Goal: Answer question/provide support: Share knowledge or assist other users

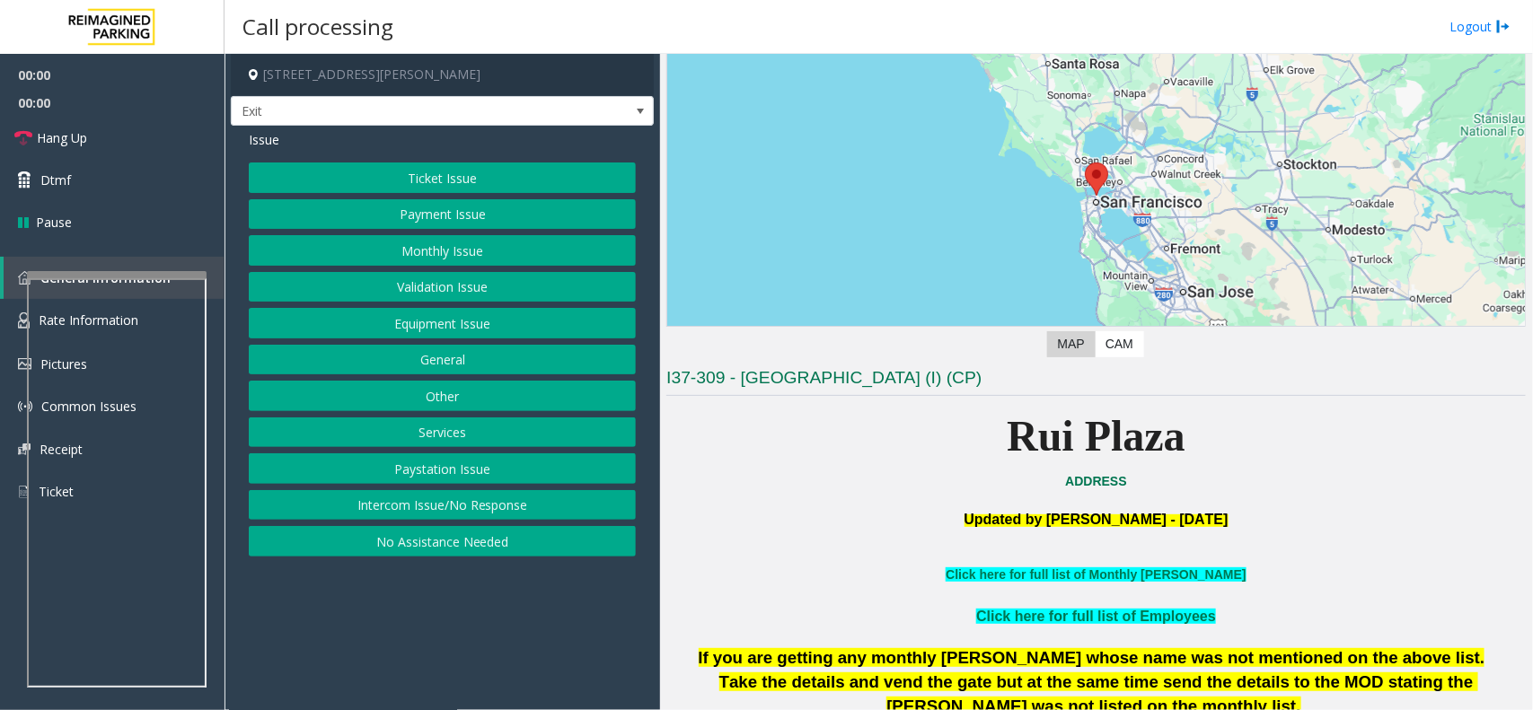
scroll to position [337, 0]
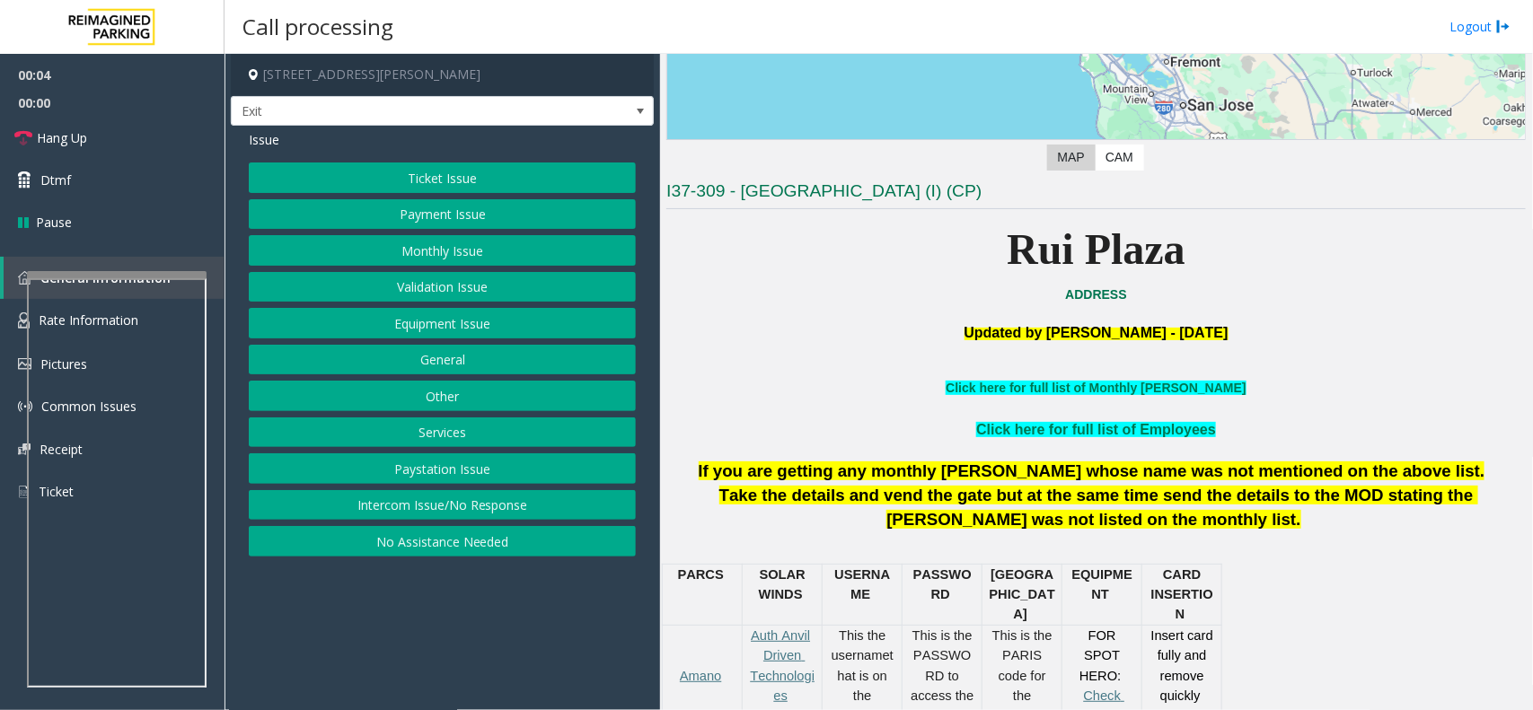
click at [339, 214] on button "Payment Issue" at bounding box center [442, 214] width 387 height 31
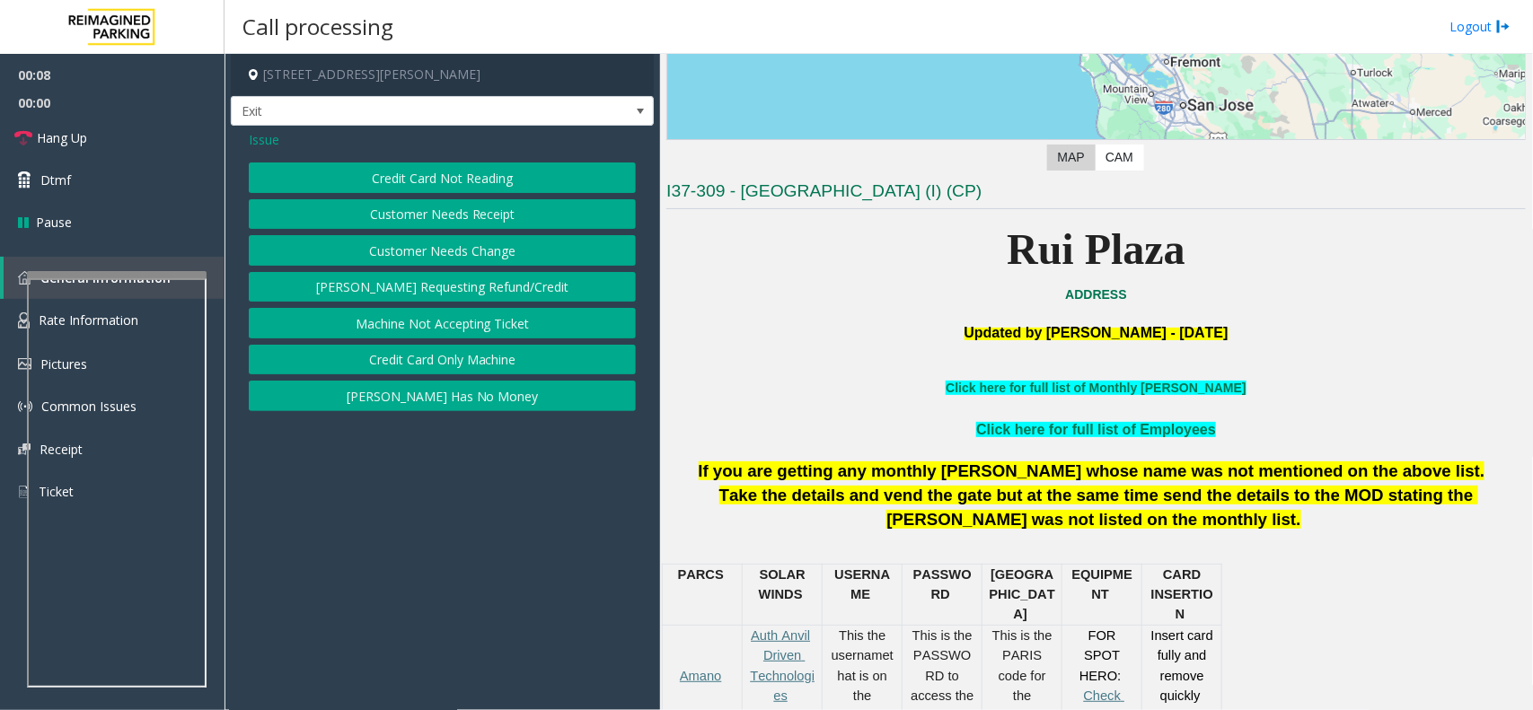
click at [517, 169] on button "Credit Card Not Reading" at bounding box center [442, 177] width 387 height 31
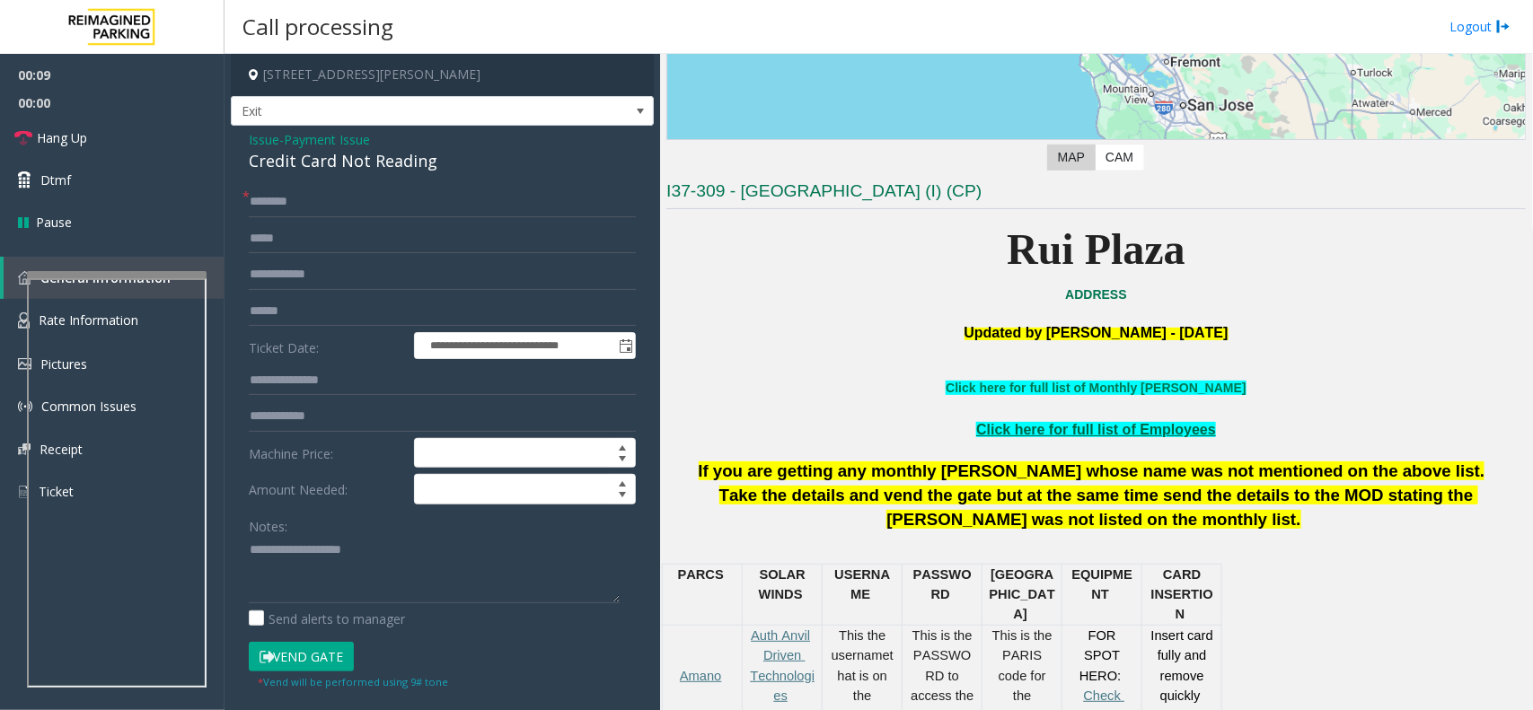
scroll to position [673, 0]
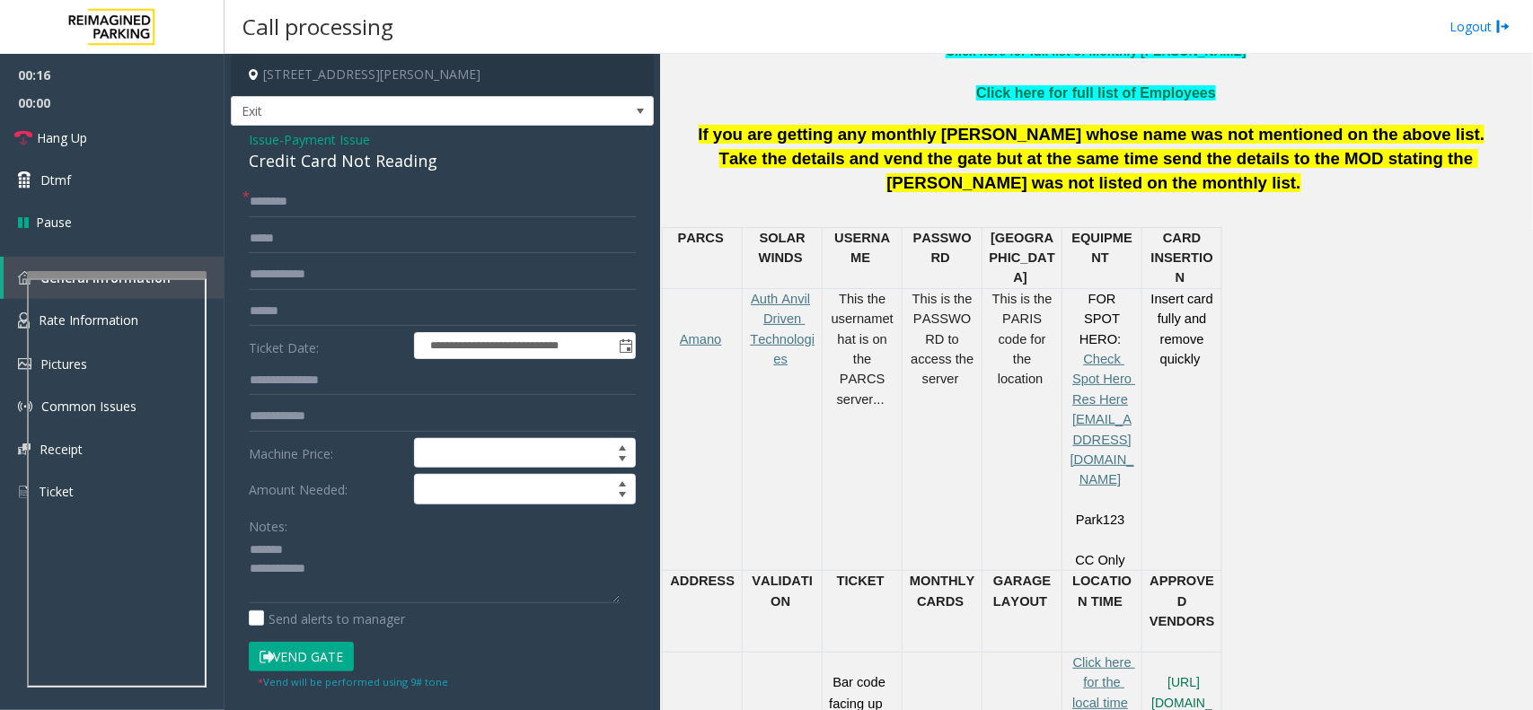
click at [321, 158] on div "Credit Card Not Reading" at bounding box center [442, 161] width 387 height 24
click at [429, 585] on textarea at bounding box center [434, 569] width 371 height 67
click at [426, 575] on textarea at bounding box center [434, 569] width 371 height 67
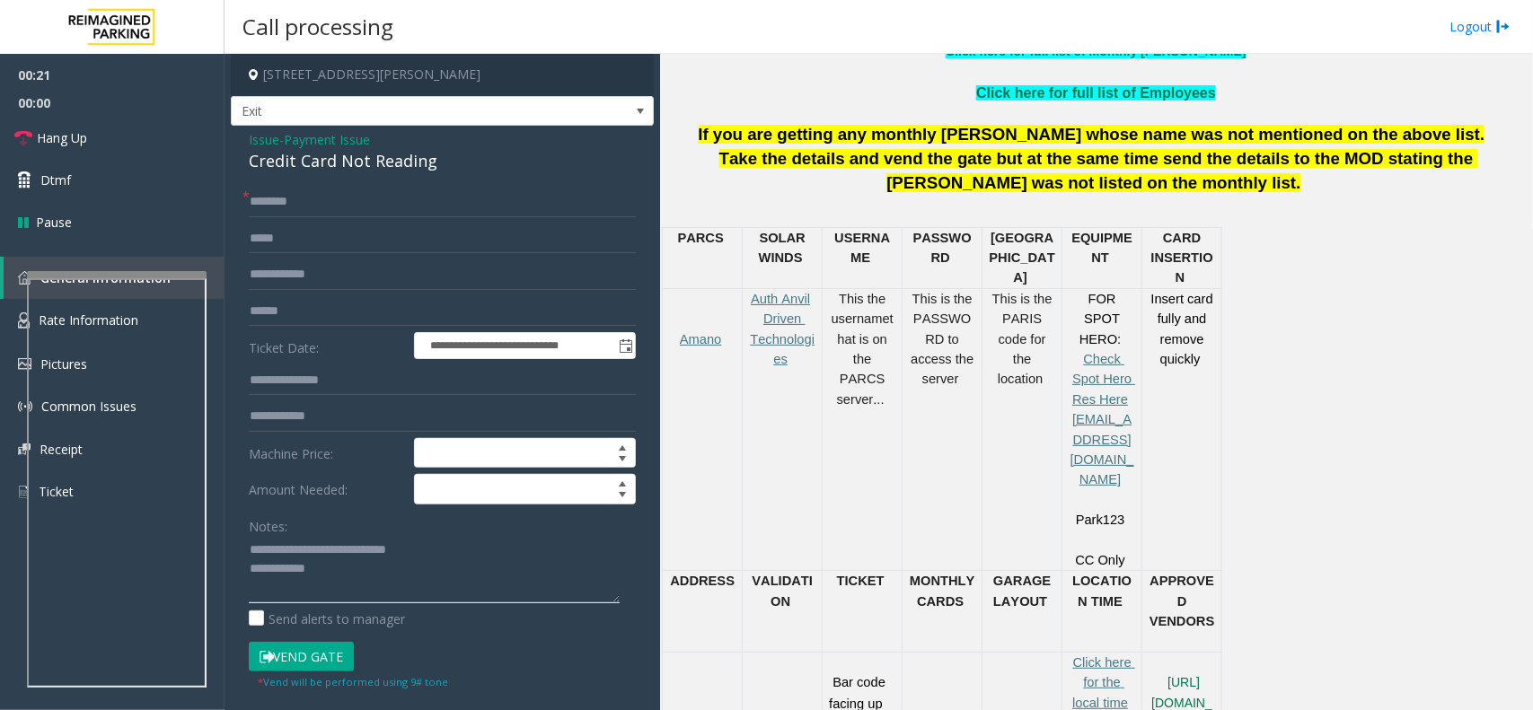
click at [425, 573] on textarea at bounding box center [434, 569] width 371 height 67
type textarea "**********"
click at [162, 150] on link "Hang Up" at bounding box center [112, 138] width 224 height 42
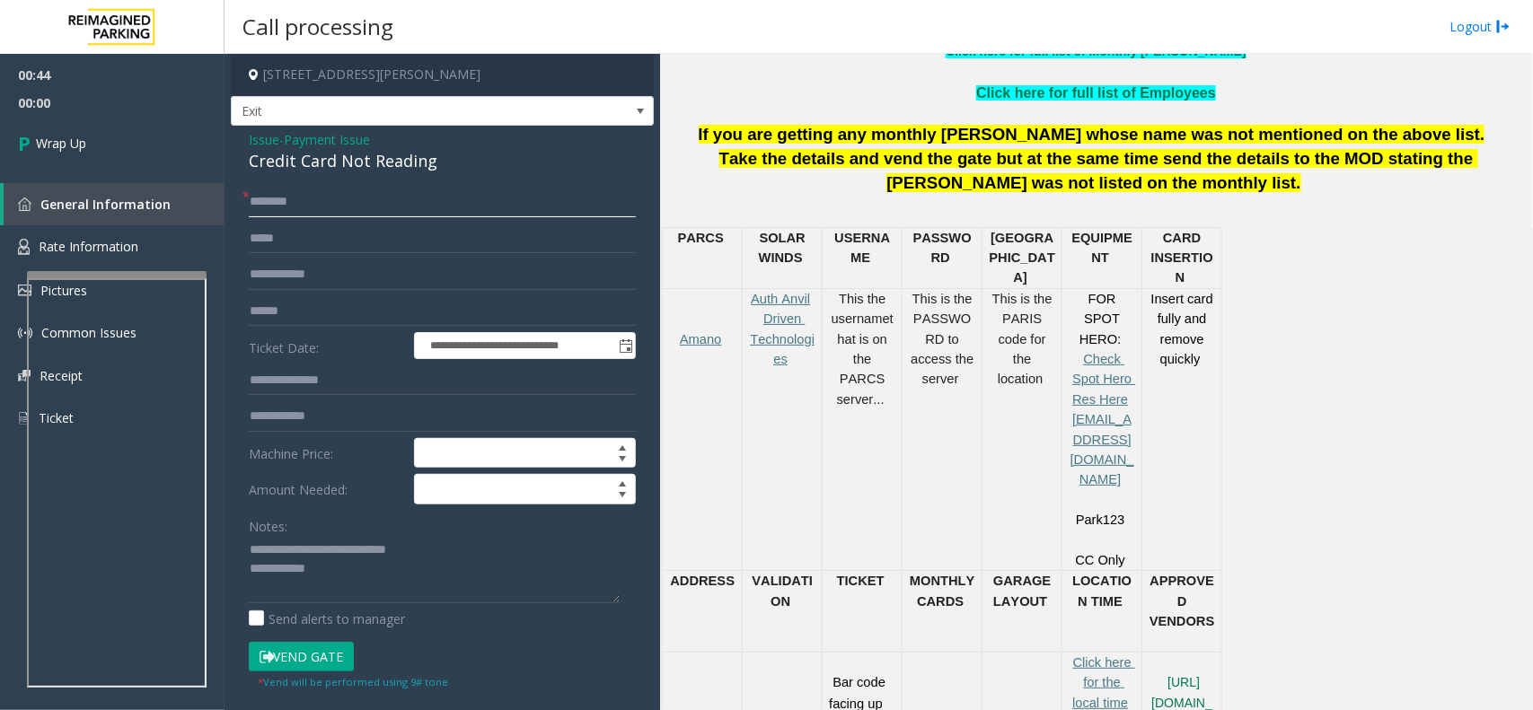
click at [387, 205] on input "text" at bounding box center [442, 202] width 387 height 31
type input "**"
click at [355, 568] on textarea at bounding box center [434, 569] width 371 height 67
click at [426, 561] on textarea at bounding box center [434, 569] width 371 height 67
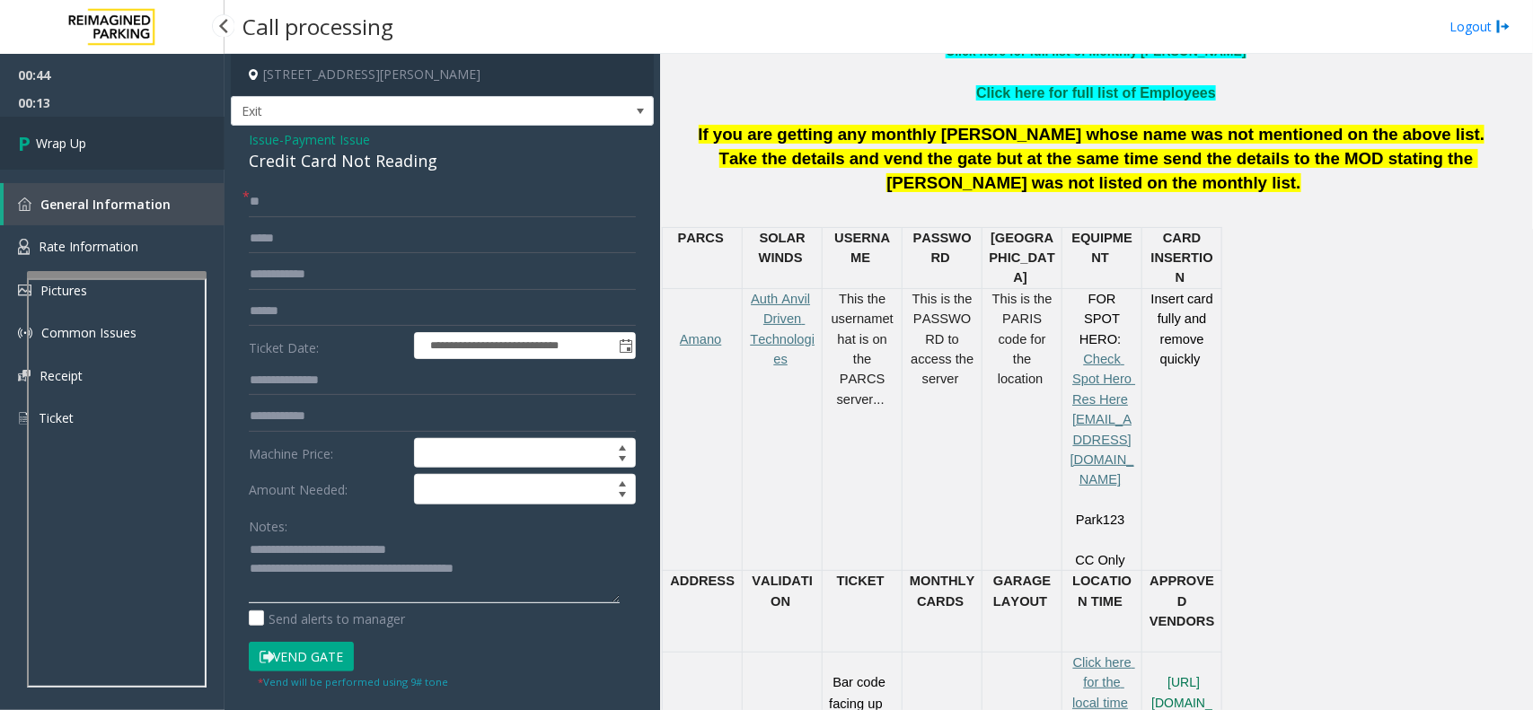
type textarea "**********"
click at [82, 149] on span "Wrap Up" at bounding box center [61, 143] width 50 height 19
click at [82, 137] on span "Wrap Up" at bounding box center [61, 143] width 50 height 19
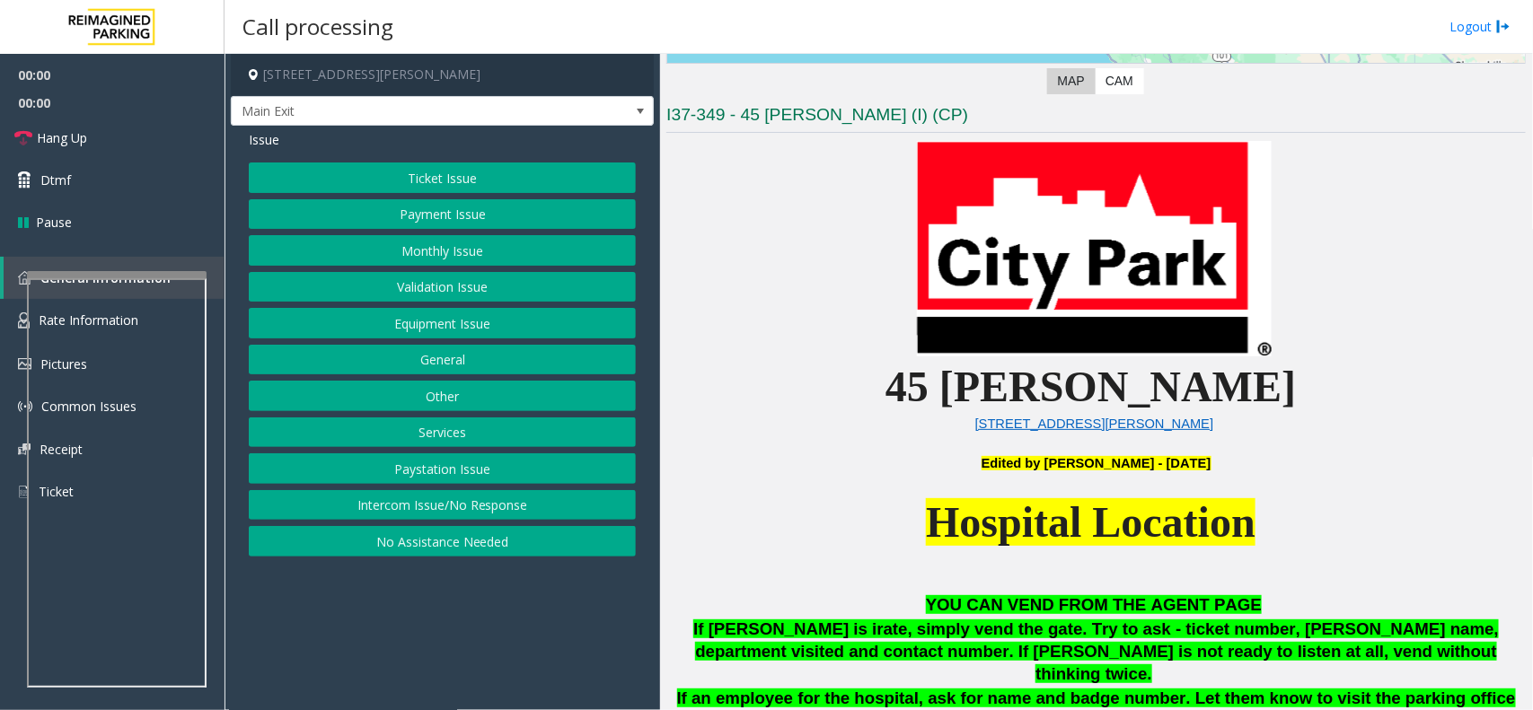
scroll to position [449, 0]
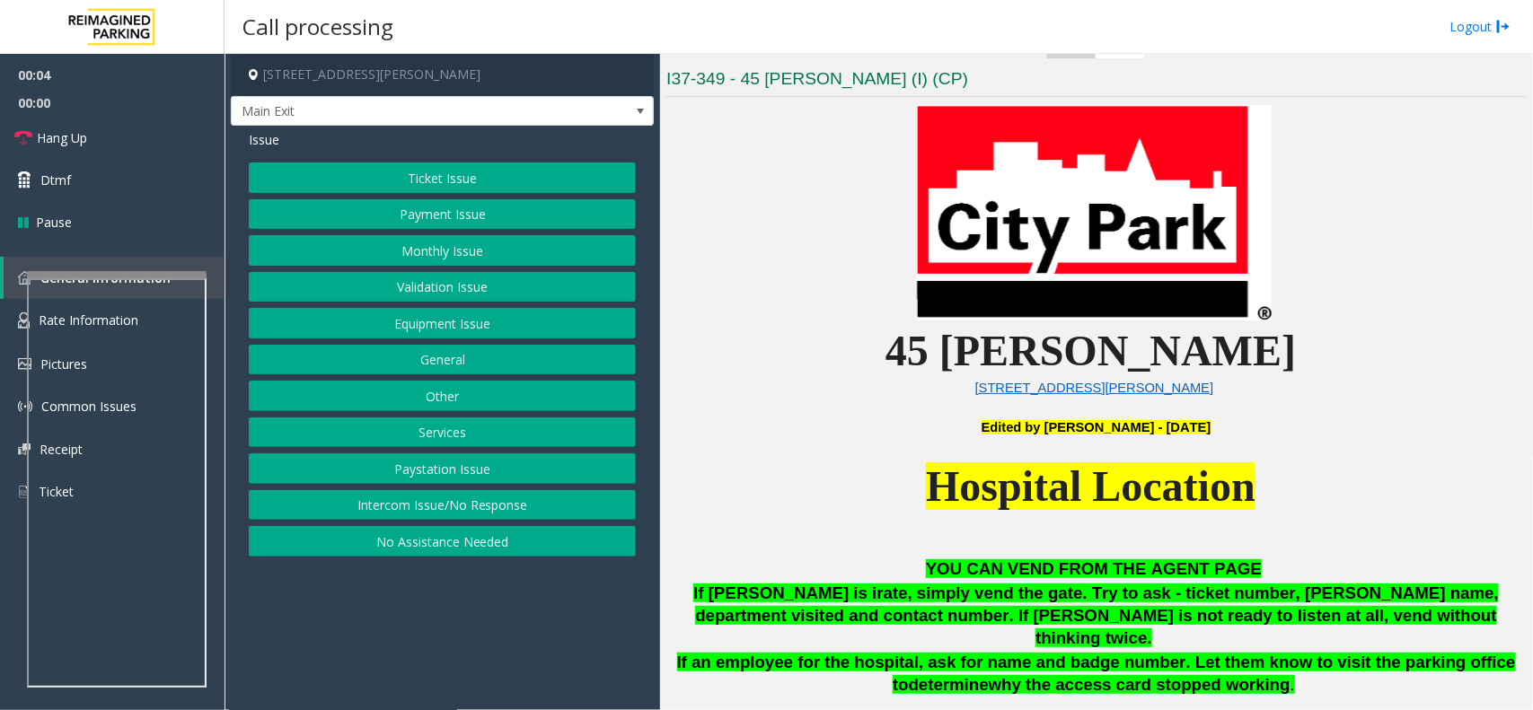
click at [441, 254] on button "Monthly Issue" at bounding box center [442, 250] width 387 height 31
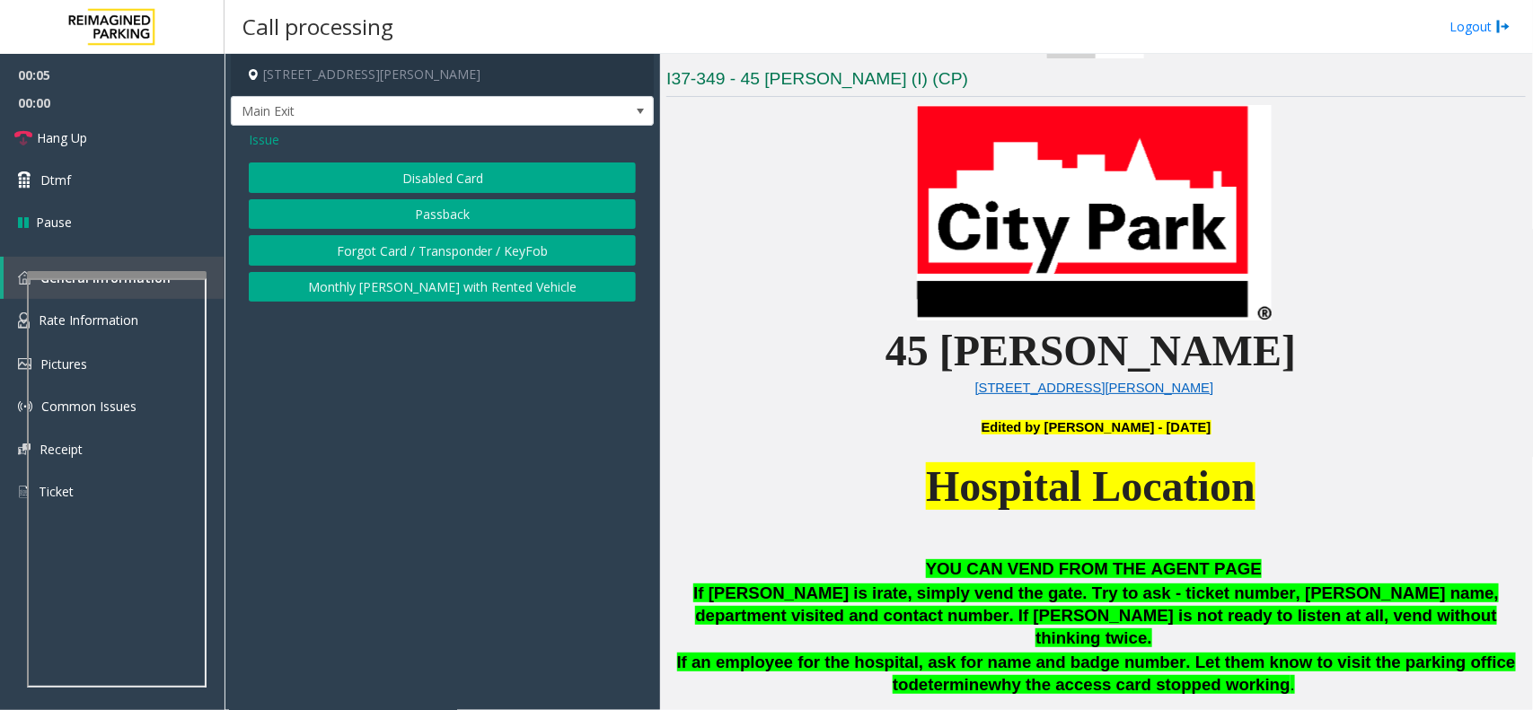
click at [456, 180] on button "Disabled Card" at bounding box center [442, 177] width 387 height 31
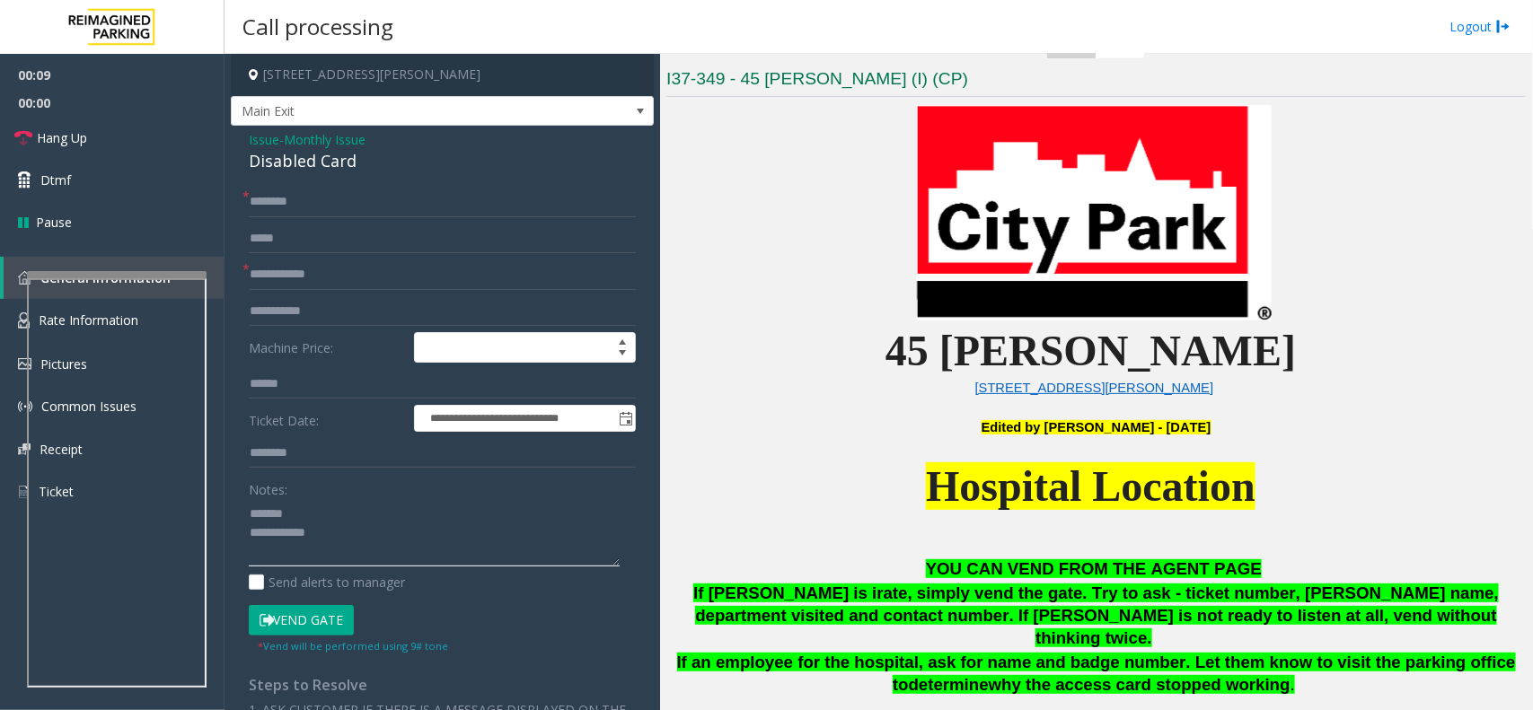
type textarea "**********"
click at [315, 272] on input "text" at bounding box center [442, 274] width 387 height 31
type input "*********"
click at [310, 203] on input "text" at bounding box center [442, 202] width 387 height 31
type input "****"
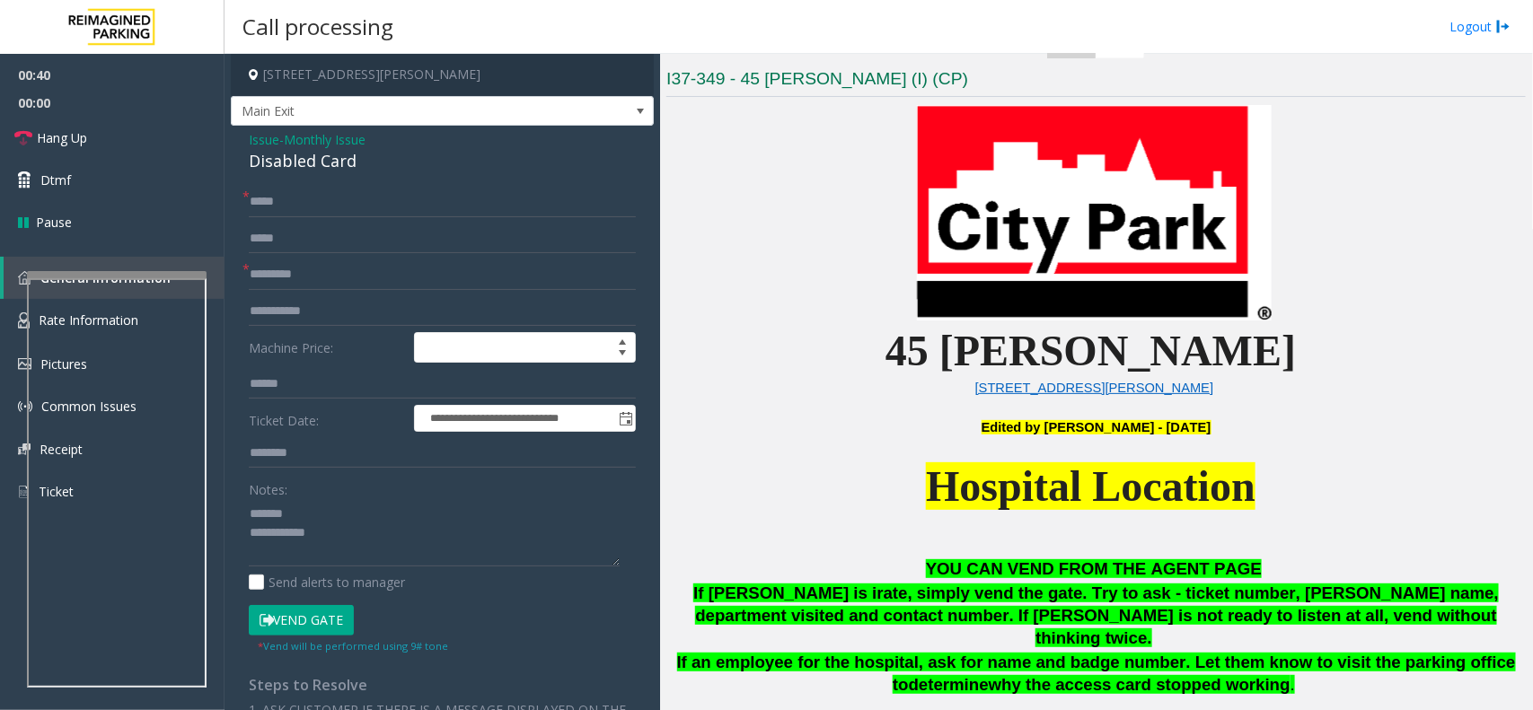
click at [298, 158] on div "Disabled Card" at bounding box center [442, 161] width 387 height 24
click at [294, 633] on button "Vend Gate" at bounding box center [301, 620] width 105 height 31
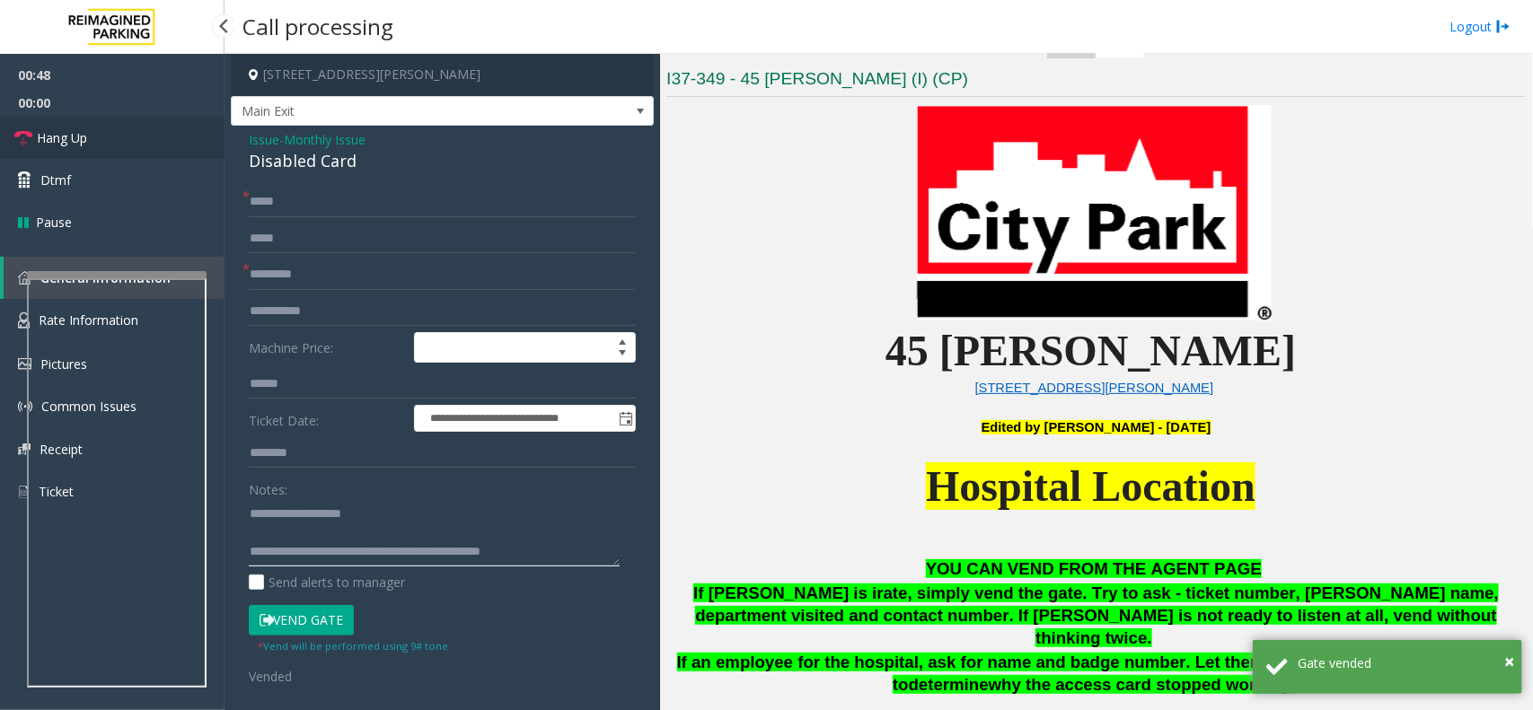
type textarea "**********"
click at [100, 124] on link "Hang Up" at bounding box center [112, 138] width 224 height 42
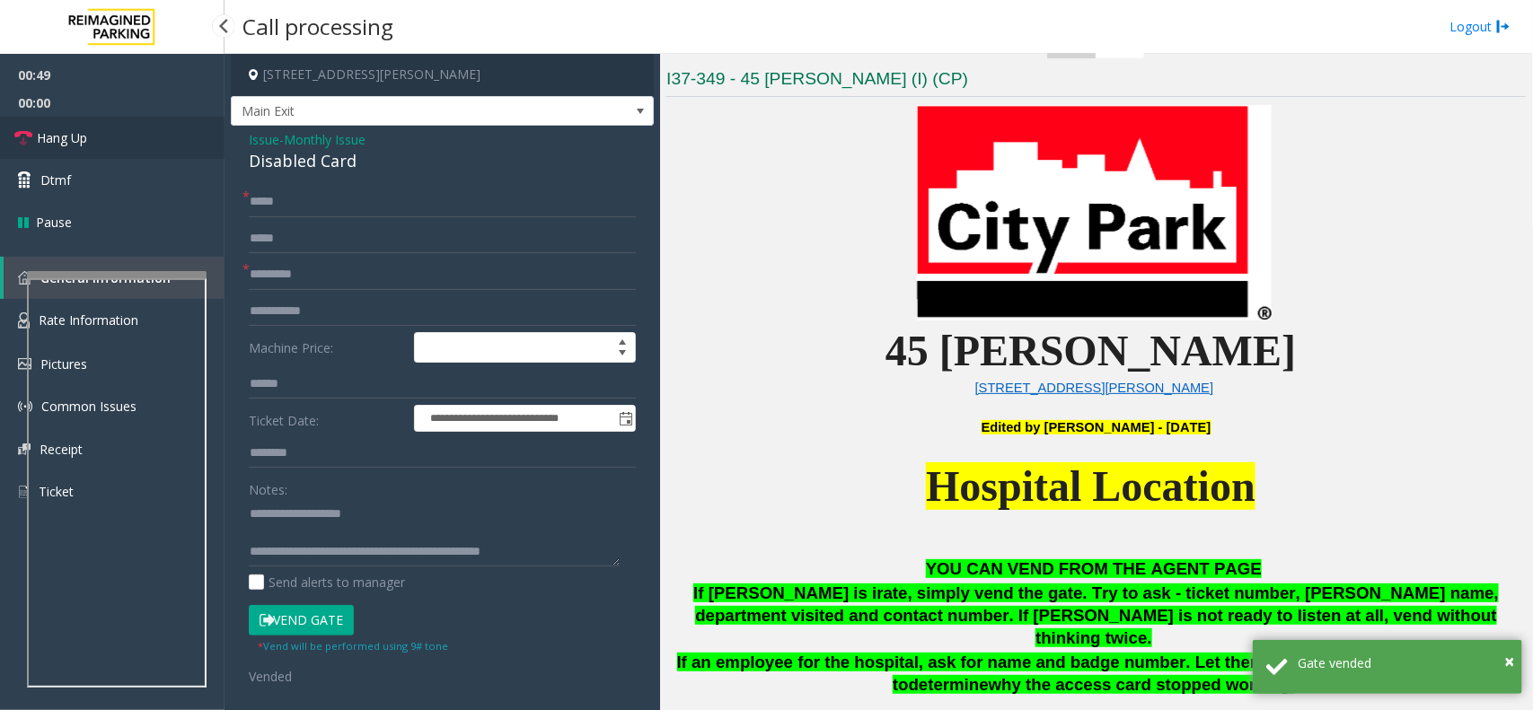
click at [100, 124] on link "Hang Up" at bounding box center [112, 138] width 224 height 42
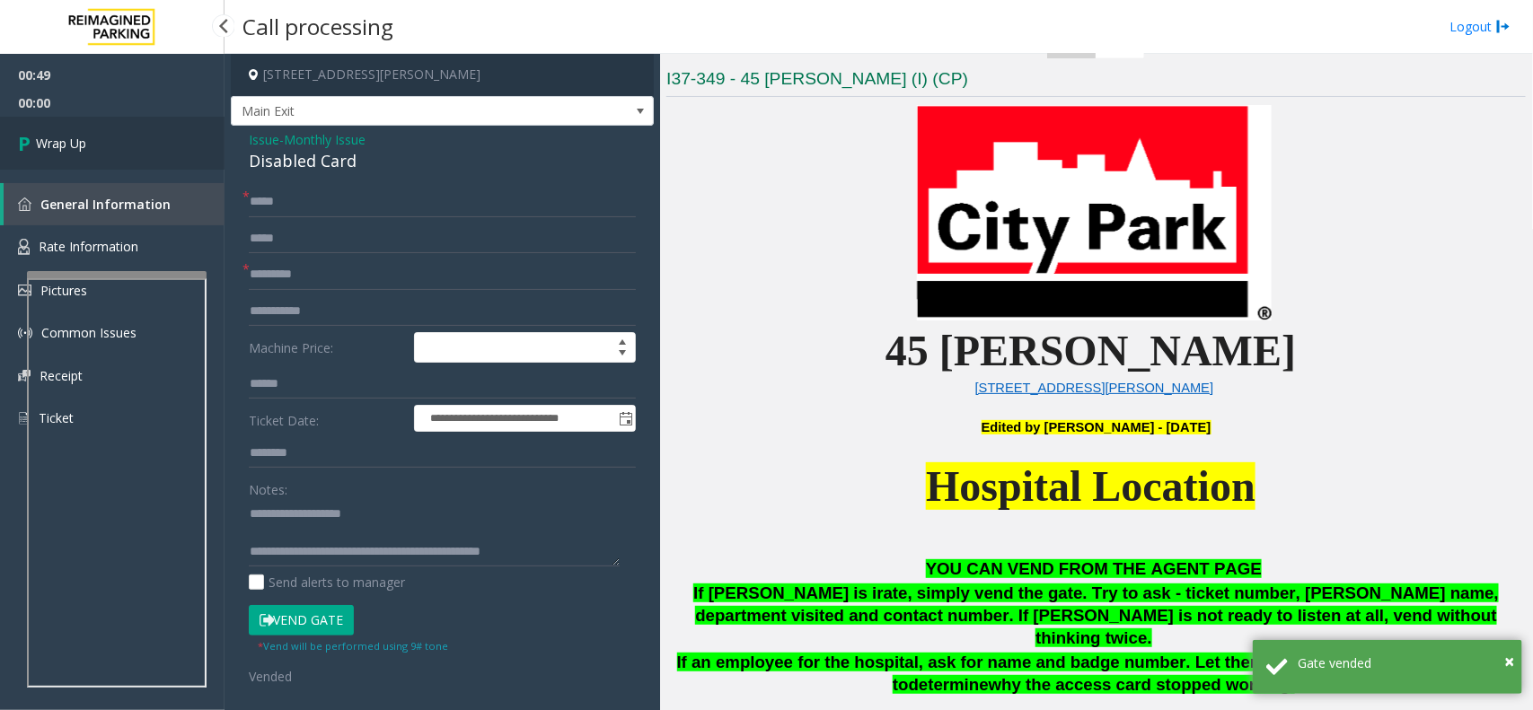
click at [100, 124] on link "Wrap Up" at bounding box center [112, 143] width 224 height 53
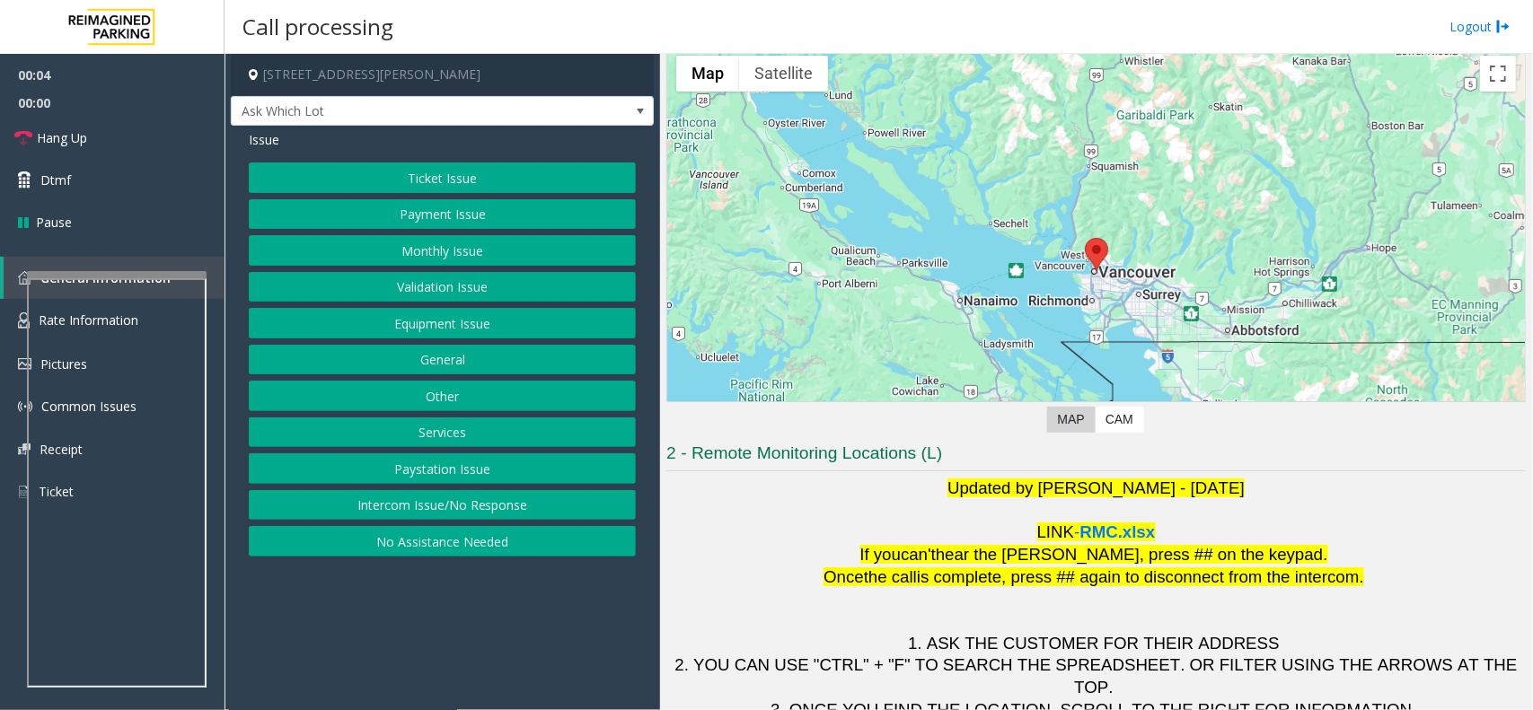
scroll to position [37, 0]
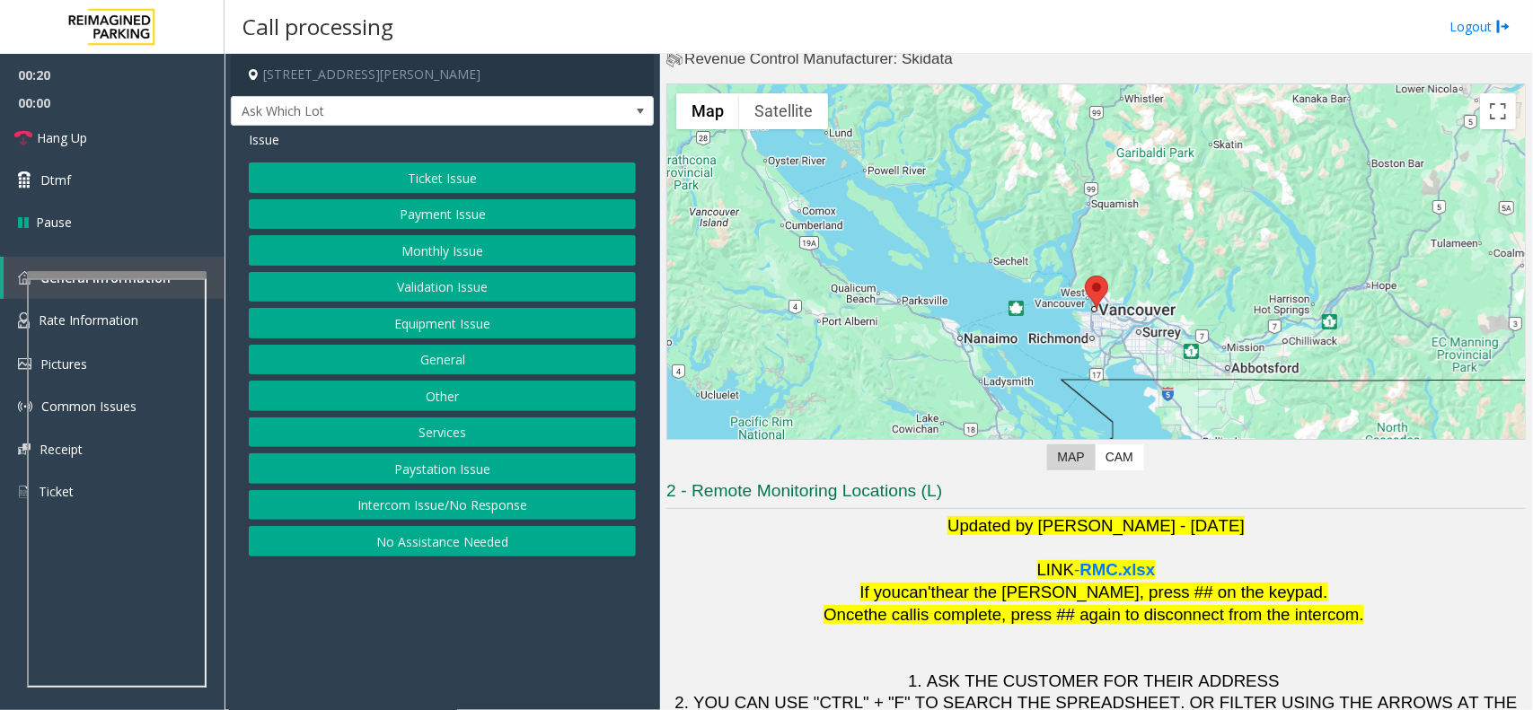
click at [454, 428] on button "Services" at bounding box center [442, 432] width 387 height 31
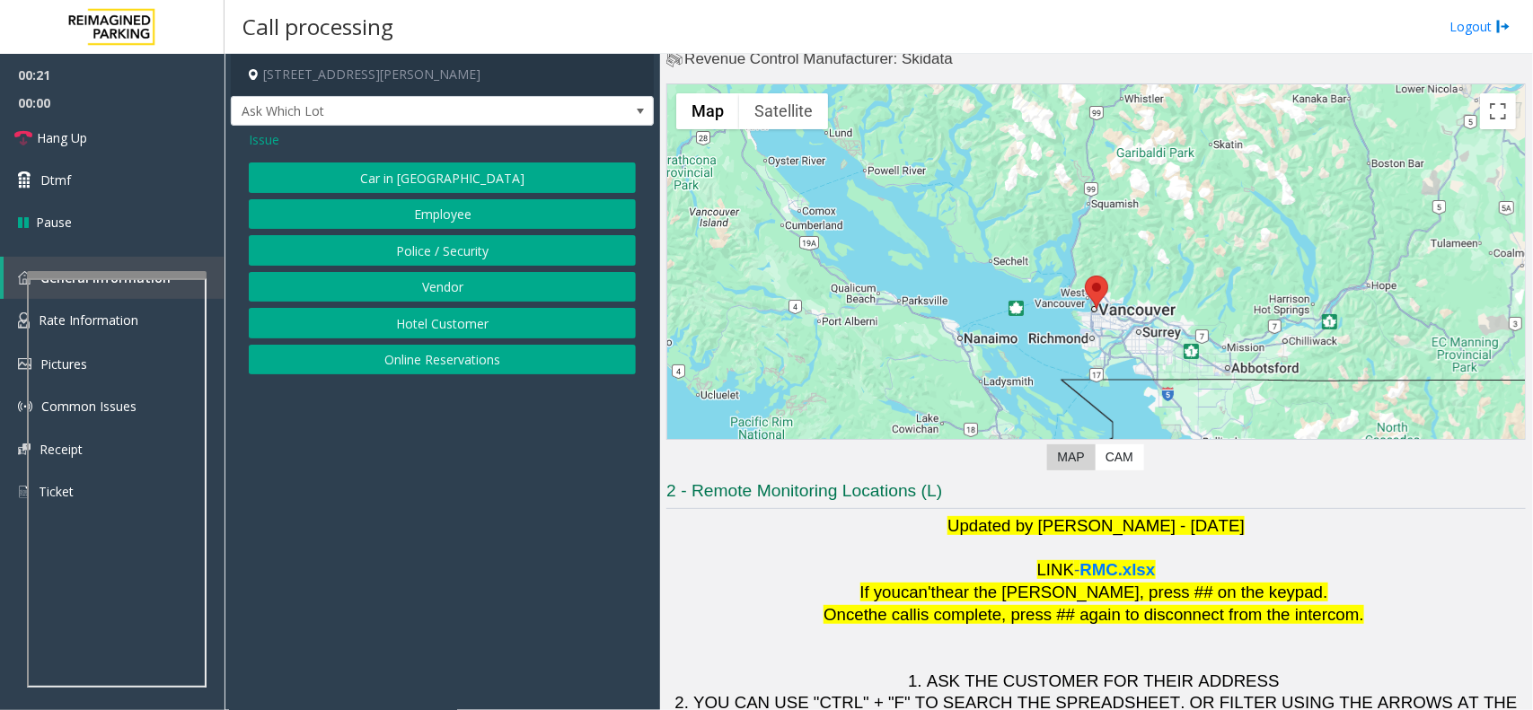
click at [461, 356] on button "Online Reservations" at bounding box center [442, 360] width 387 height 31
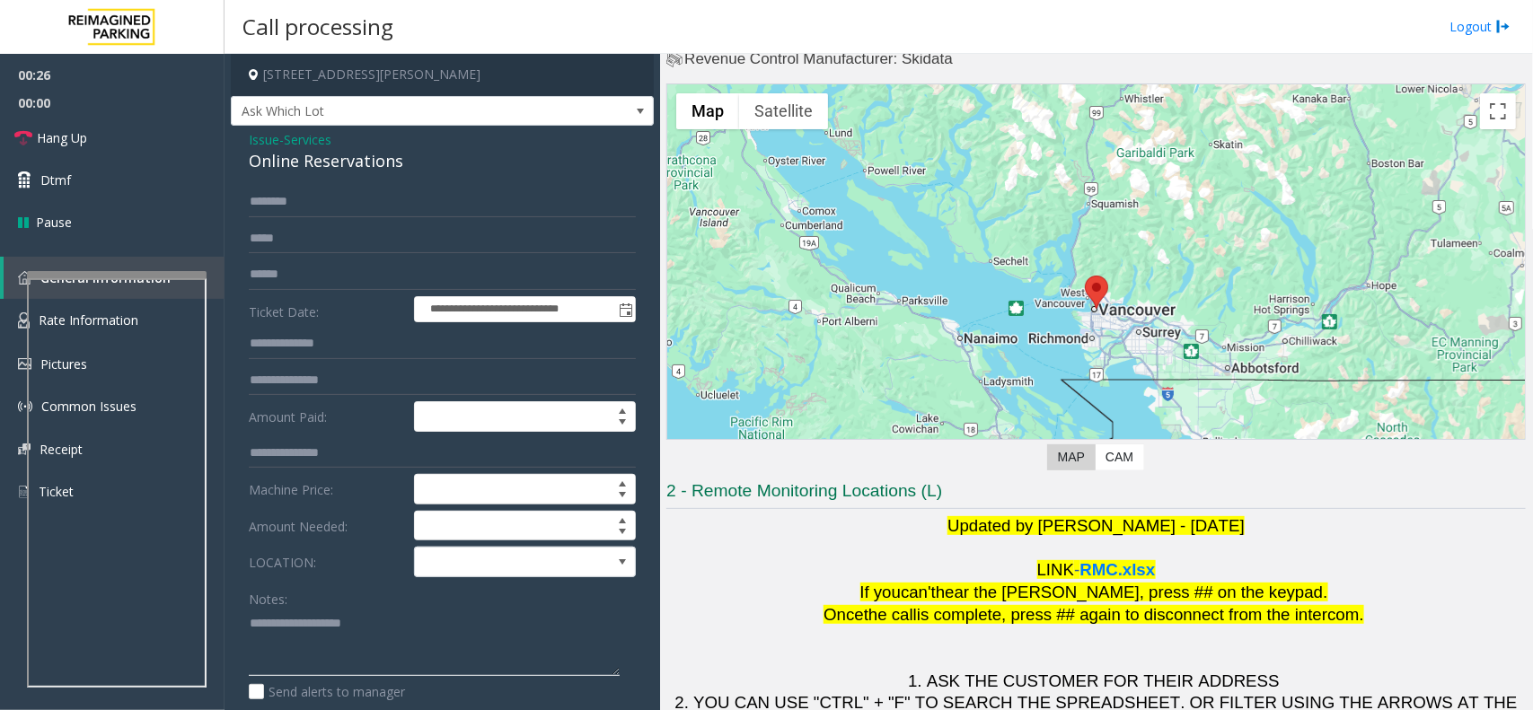
type textarea "**********"
click at [373, 621] on textarea at bounding box center [434, 642] width 371 height 67
drag, startPoint x: 352, startPoint y: 640, endPoint x: 225, endPoint y: 610, distance: 130.0
click at [225, 610] on app-call-processing-form "**********" at bounding box center [441, 382] width 435 height 656
click at [417, 645] on textarea at bounding box center [434, 642] width 371 height 67
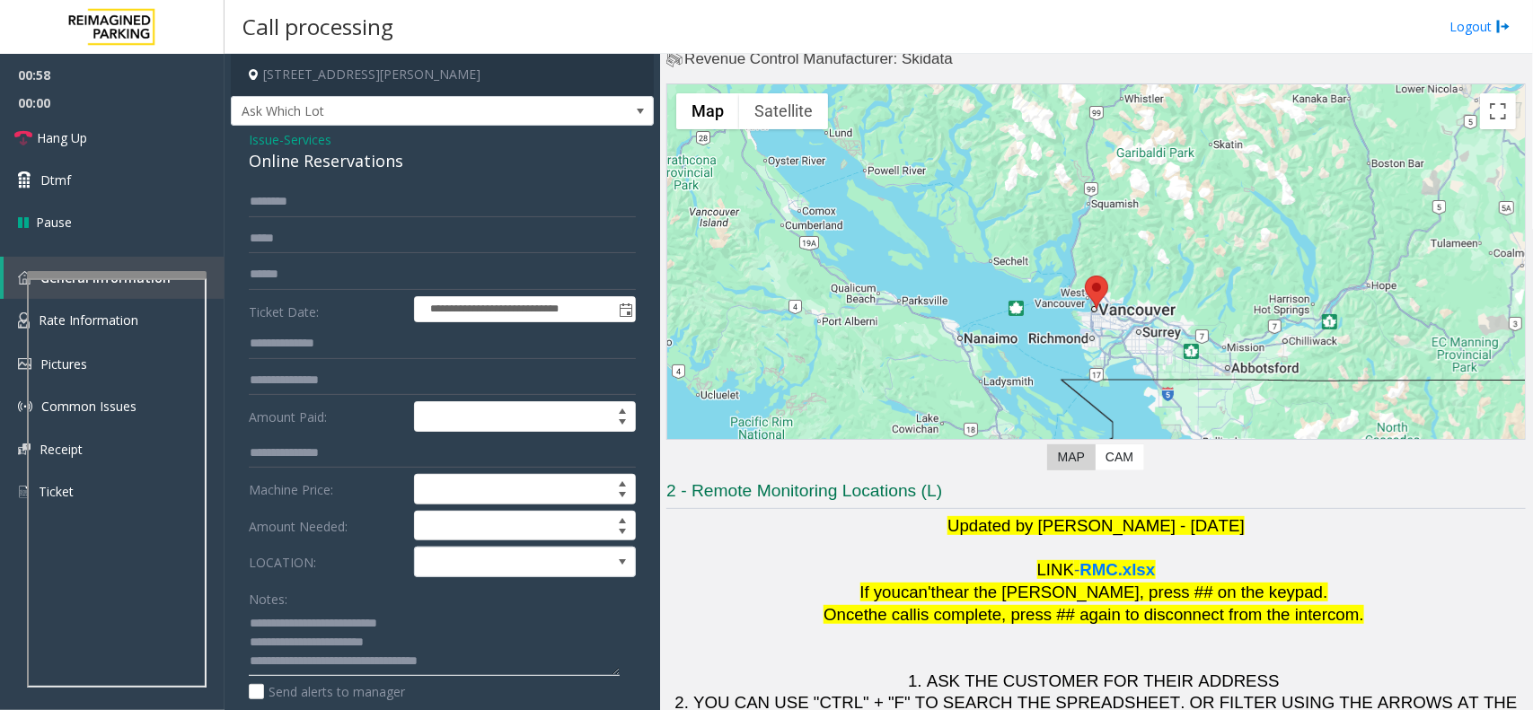
drag, startPoint x: 417, startPoint y: 642, endPoint x: 373, endPoint y: 639, distance: 45.0
click at [373, 639] on textarea at bounding box center [434, 642] width 371 height 67
type textarea "**********"
drag, startPoint x: 472, startPoint y: 660, endPoint x: 234, endPoint y: 606, distance: 243.9
click at [235, 606] on div "**********" at bounding box center [442, 658] width 414 height 943
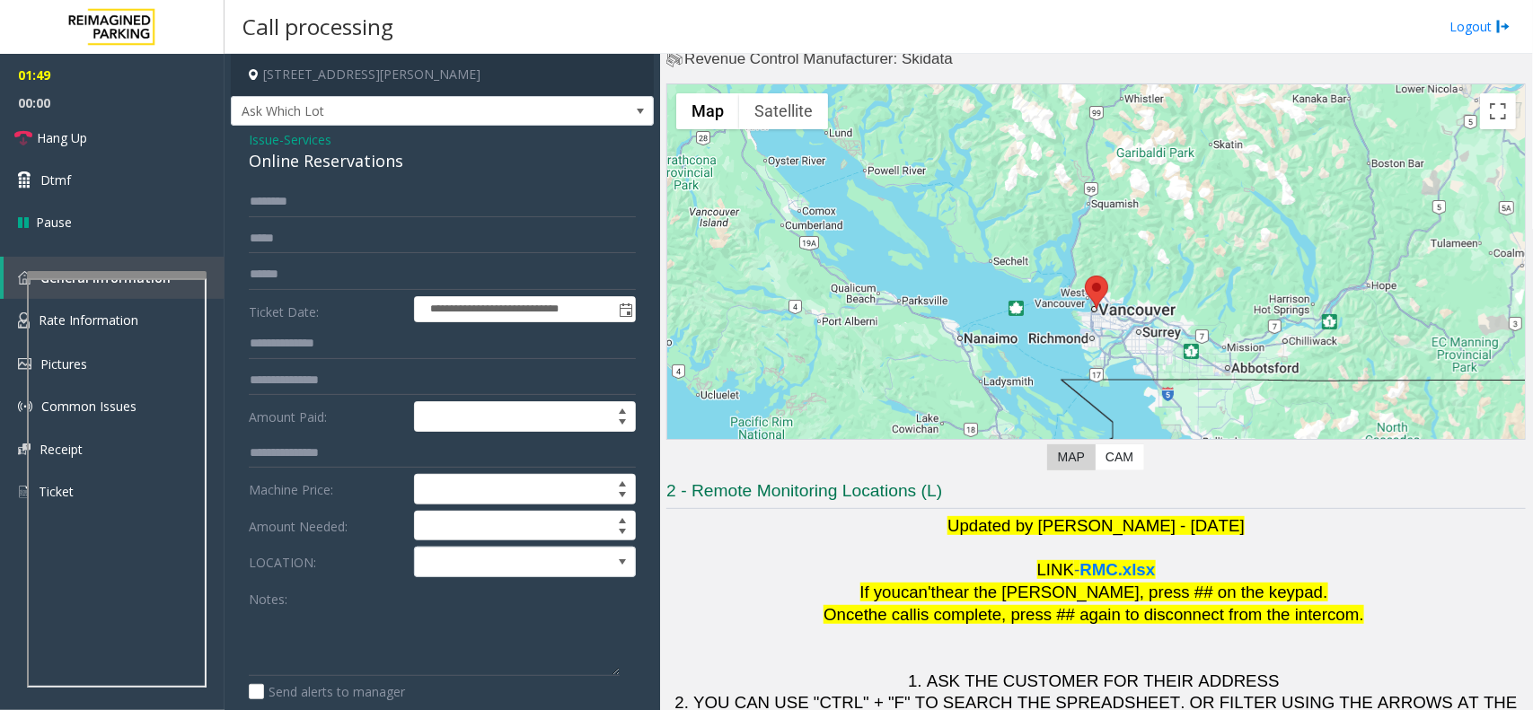
click at [270, 136] on span "Issue" at bounding box center [264, 139] width 31 height 19
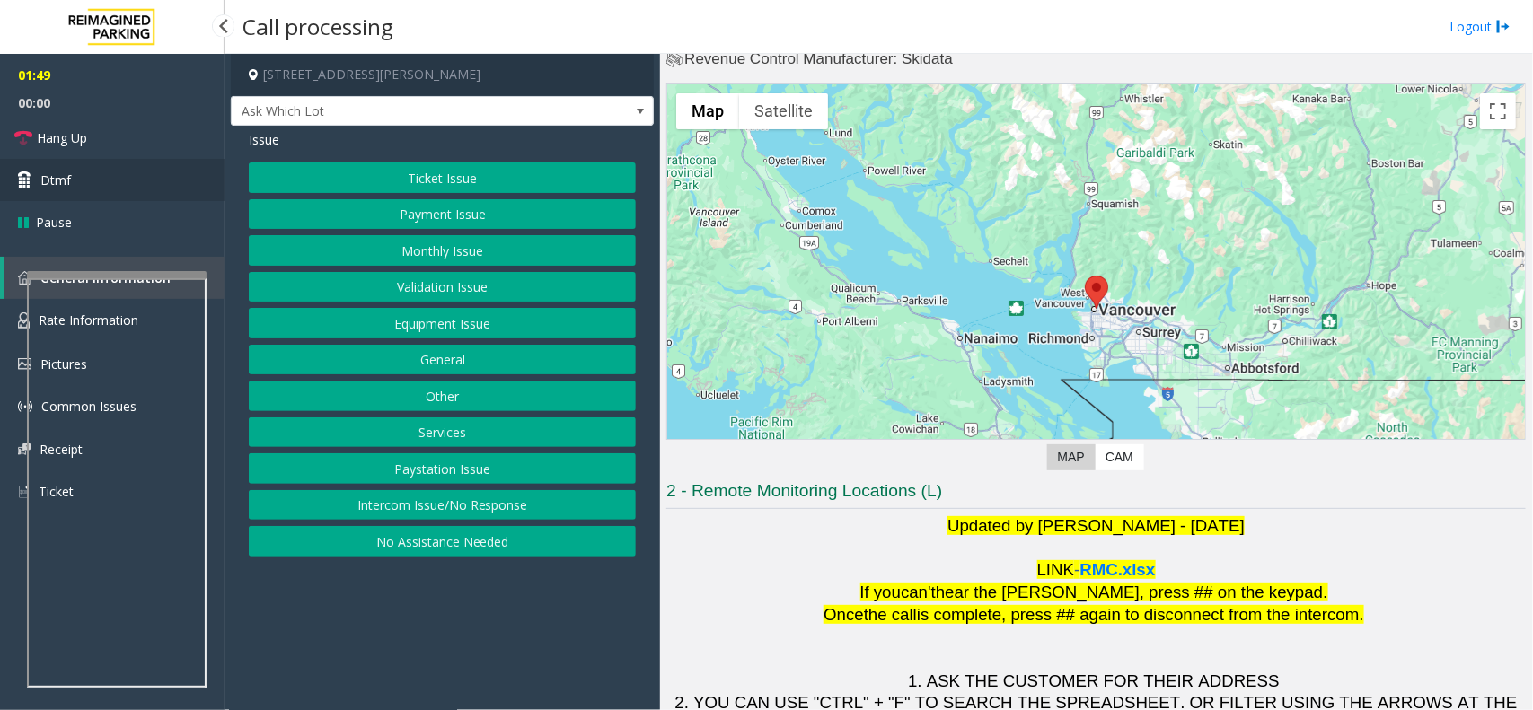
click at [124, 167] on link "Dtmf" at bounding box center [112, 180] width 224 height 42
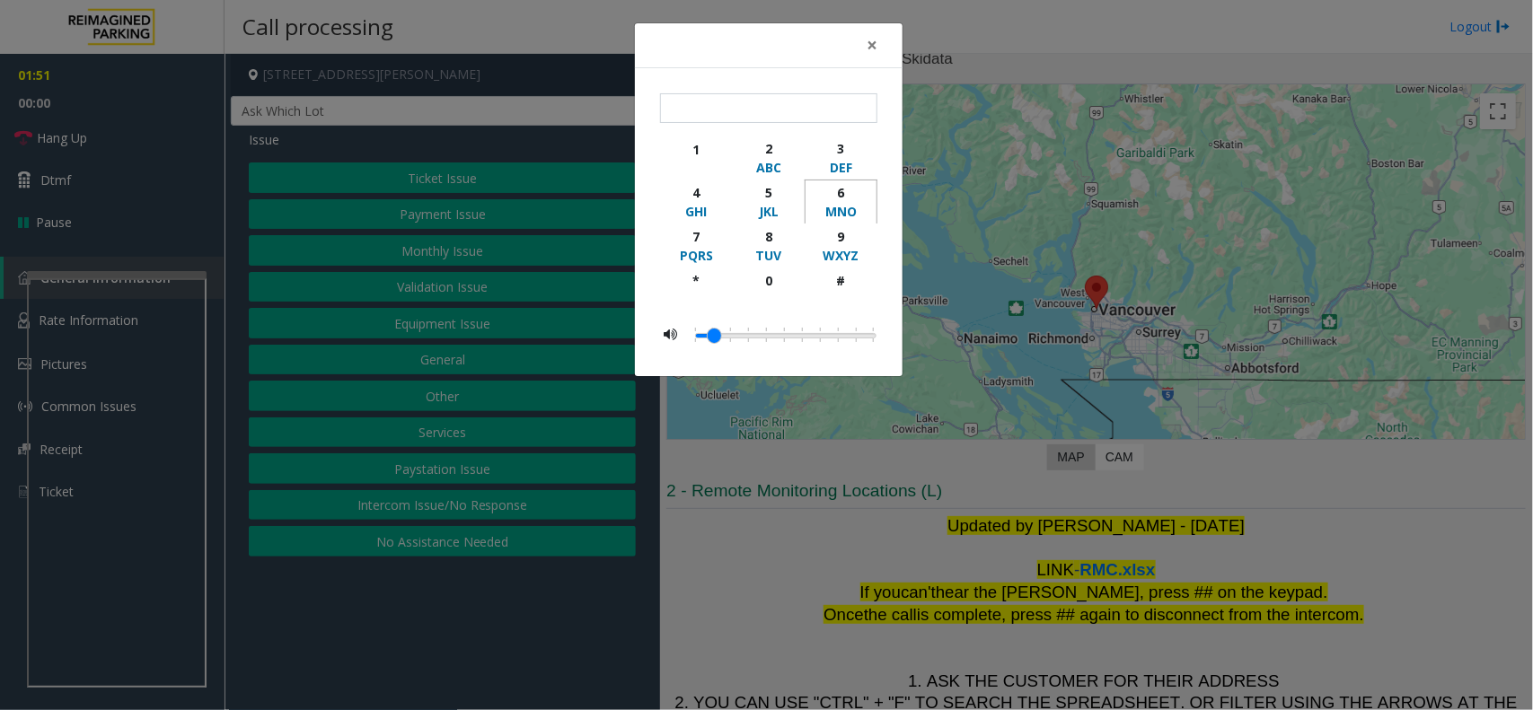
click at [838, 186] on div "6" at bounding box center [840, 192] width 49 height 19
type input "*"
click at [869, 48] on span "×" at bounding box center [871, 44] width 11 height 25
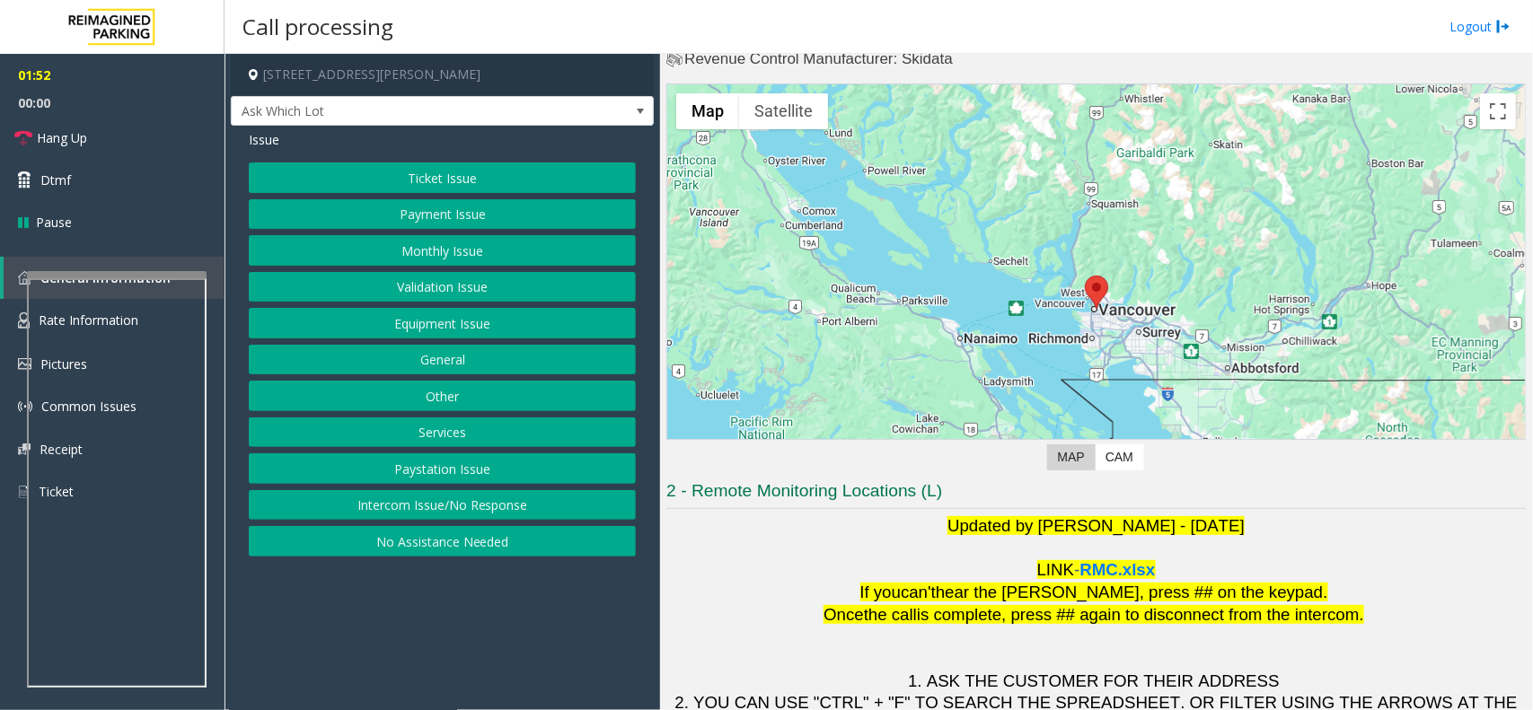
click at [521, 177] on button "Ticket Issue" at bounding box center [442, 177] width 387 height 31
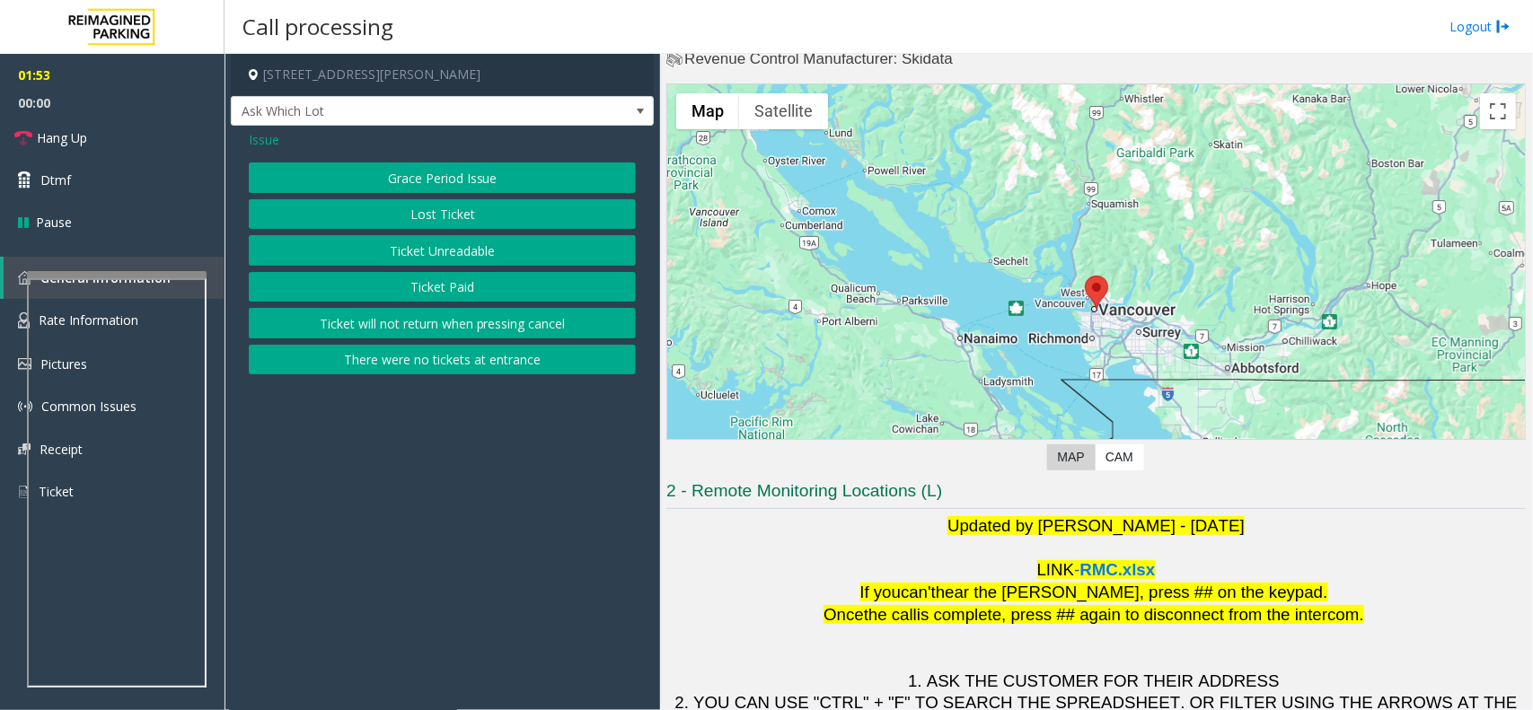
click at [489, 366] on button "There were no tickets at entrance" at bounding box center [442, 360] width 387 height 31
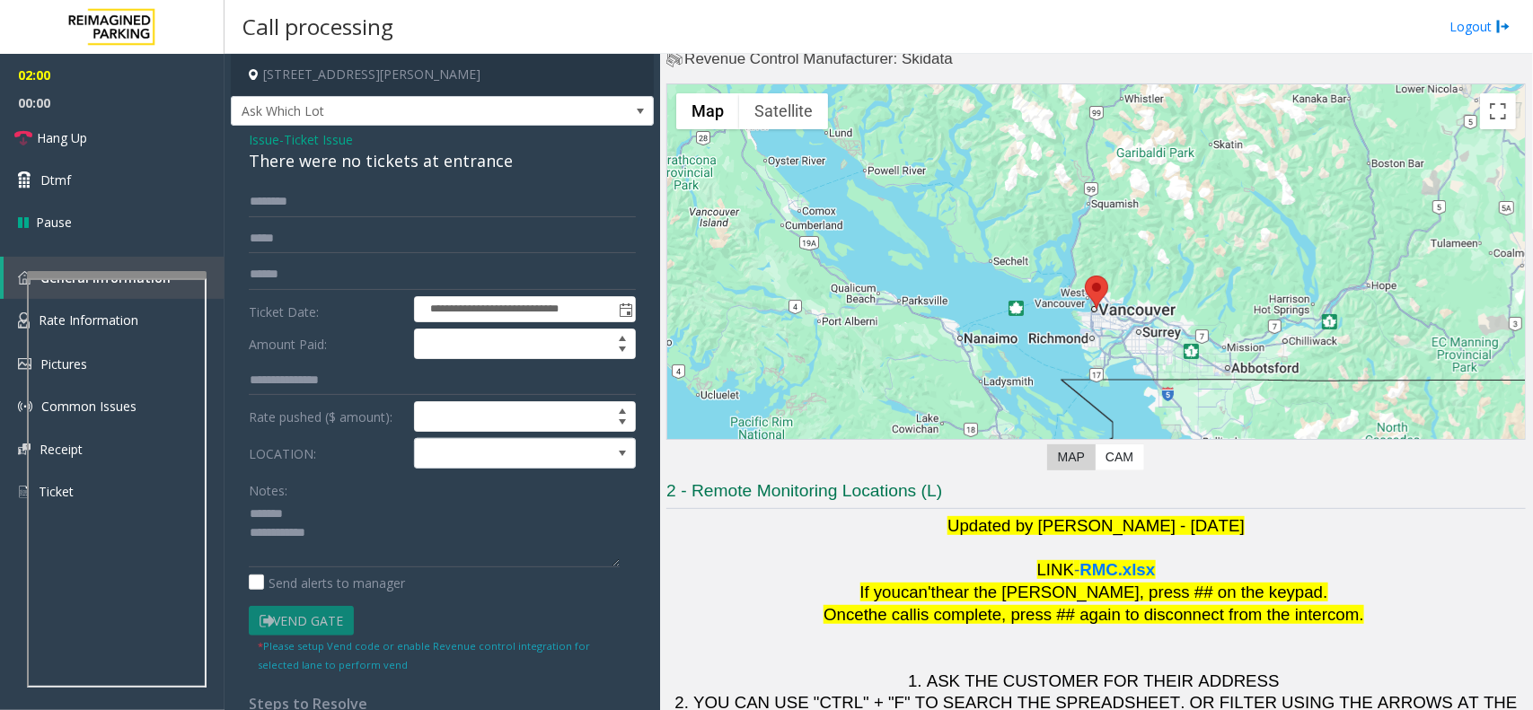
click at [332, 163] on div "There were no tickets at entrance" at bounding box center [442, 161] width 387 height 24
copy div "There were no tickets at entrance"
paste textarea "**********"
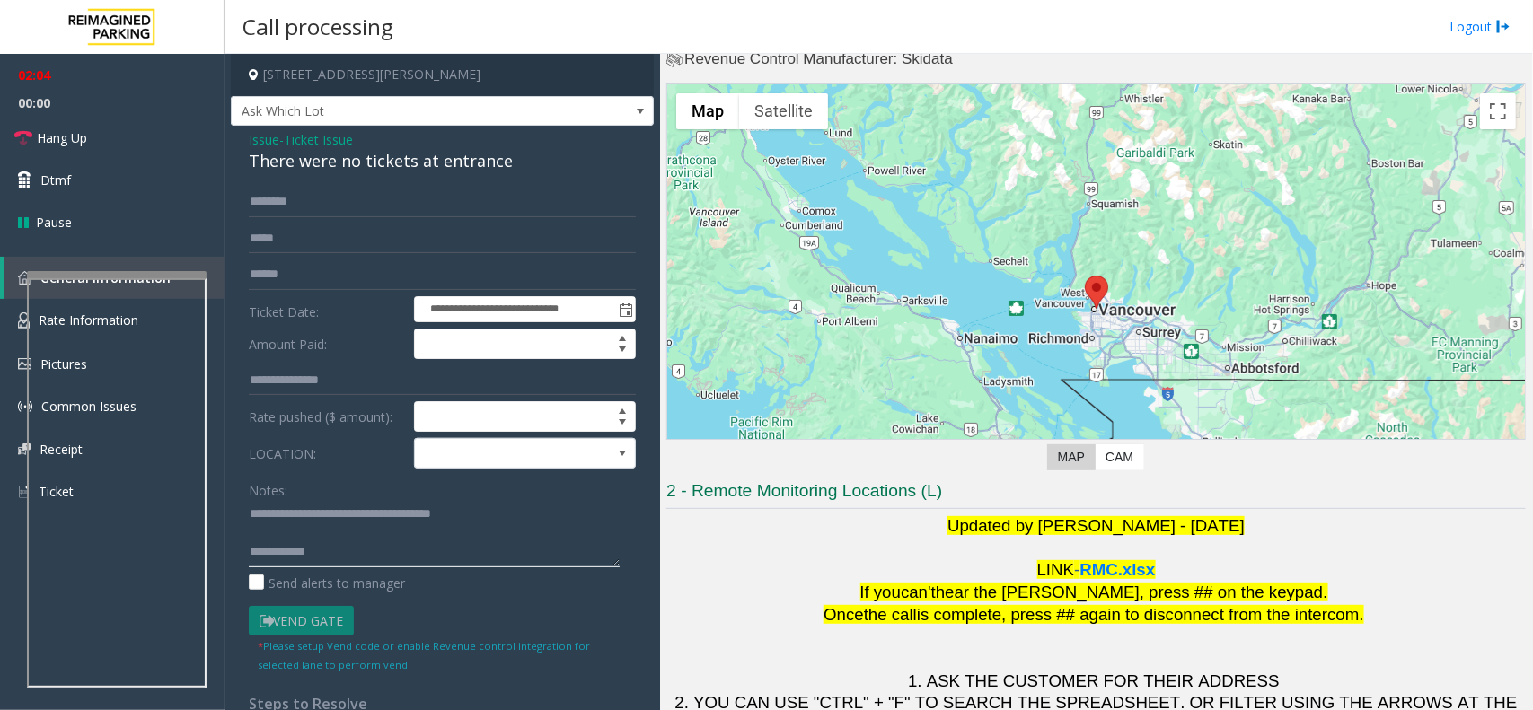
click at [346, 564] on textarea at bounding box center [434, 533] width 371 height 67
click at [135, 142] on link "Hang Up" at bounding box center [112, 138] width 224 height 42
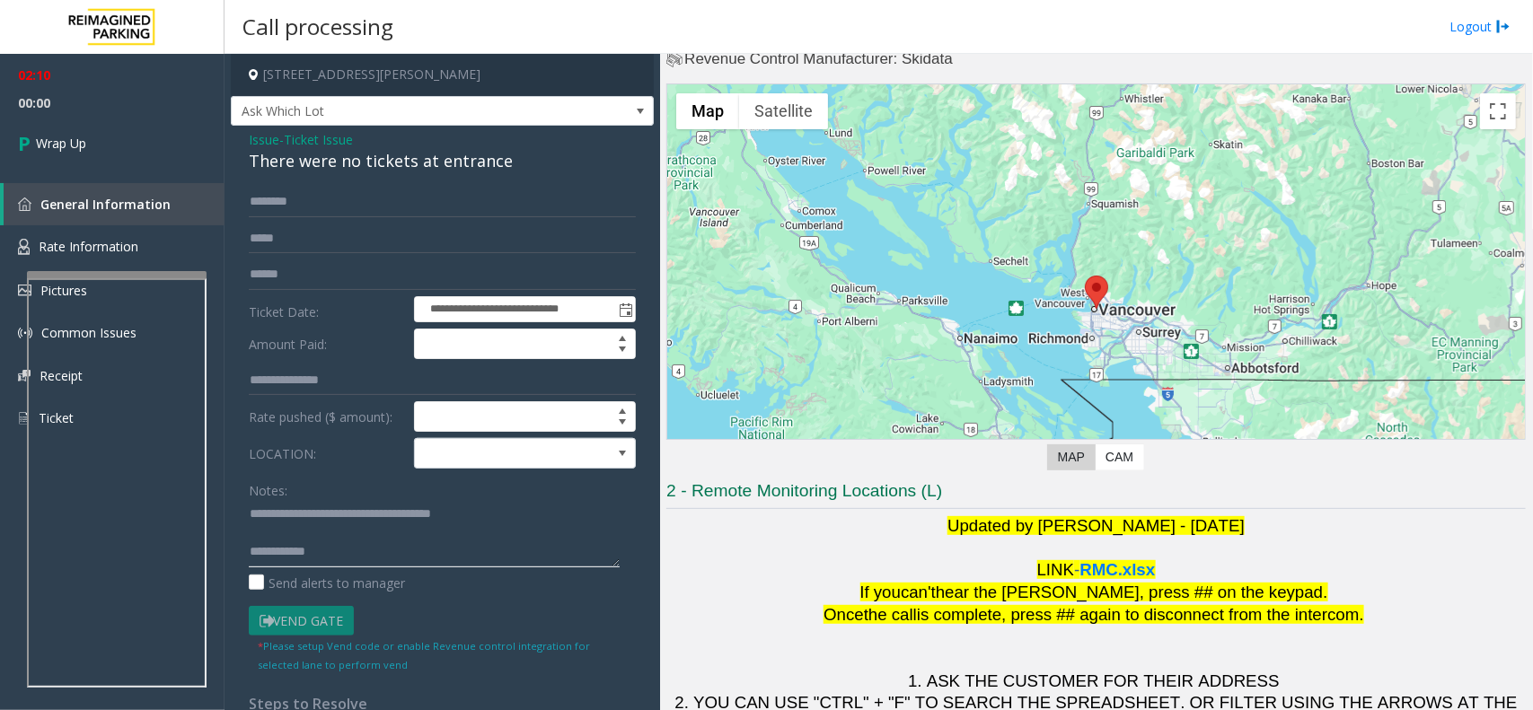
click at [343, 548] on textarea at bounding box center [434, 533] width 371 height 67
click at [326, 553] on textarea at bounding box center [434, 533] width 371 height 67
paste textarea "**********"
type textarea "**********"
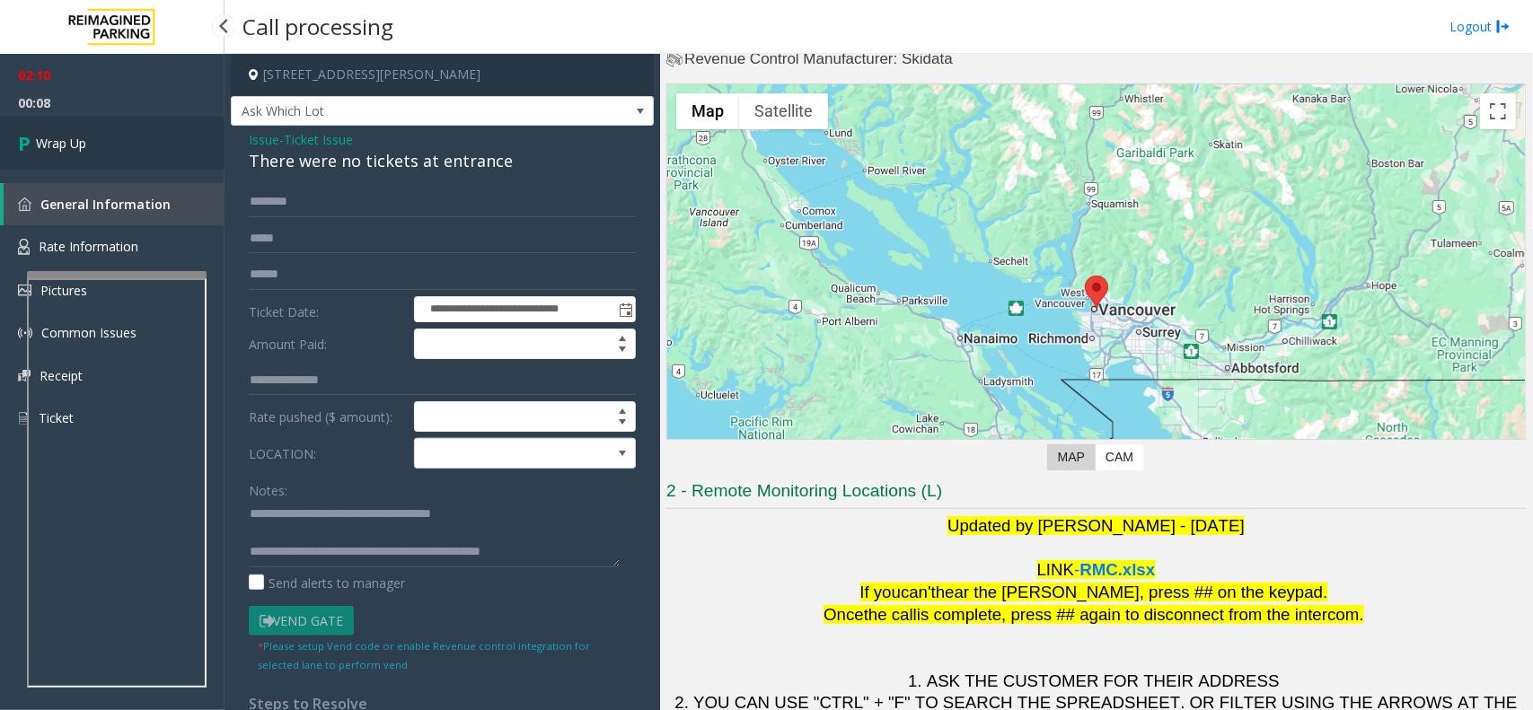
click at [127, 137] on link "Wrap Up" at bounding box center [112, 143] width 224 height 53
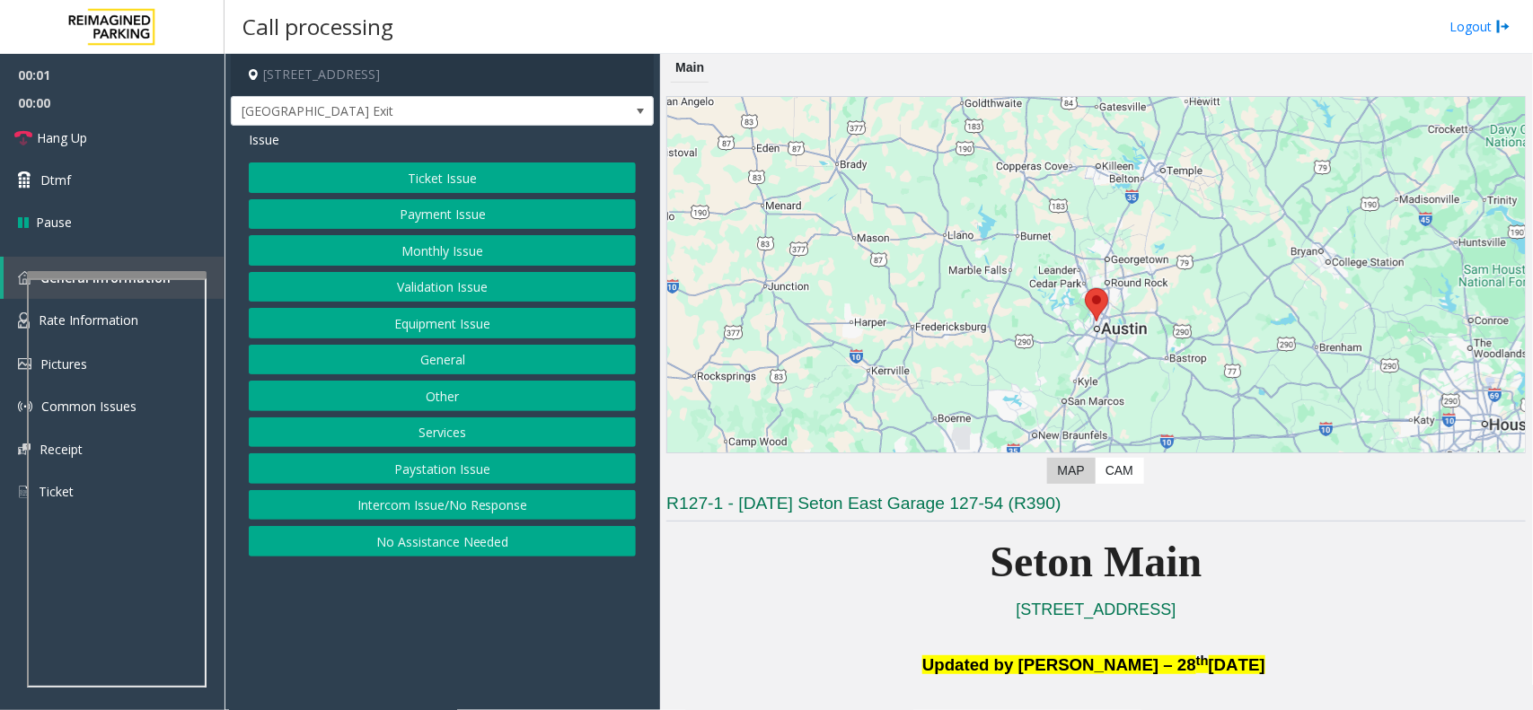
click at [531, 323] on button "Equipment Issue" at bounding box center [442, 323] width 387 height 31
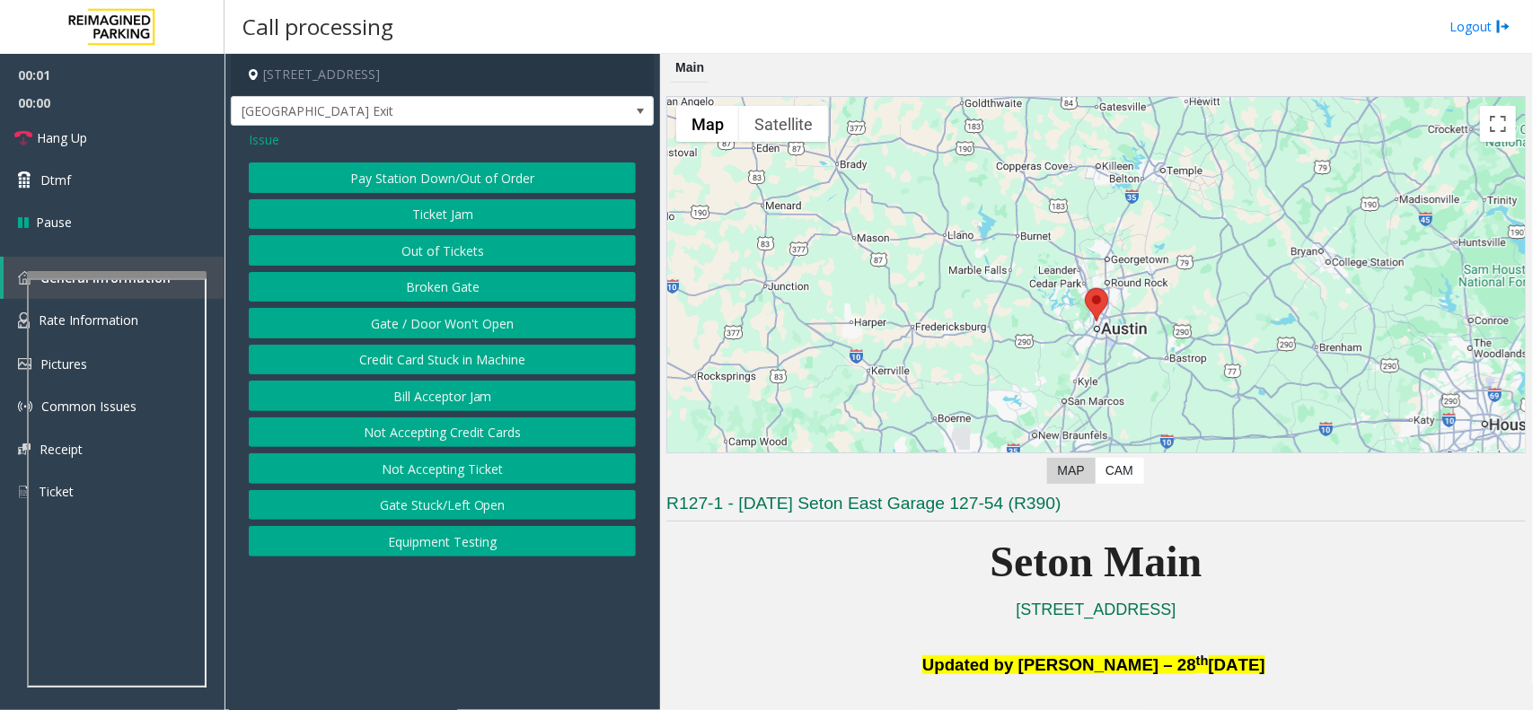
click at [531, 323] on button "Gate / Door Won't Open" at bounding box center [442, 323] width 387 height 31
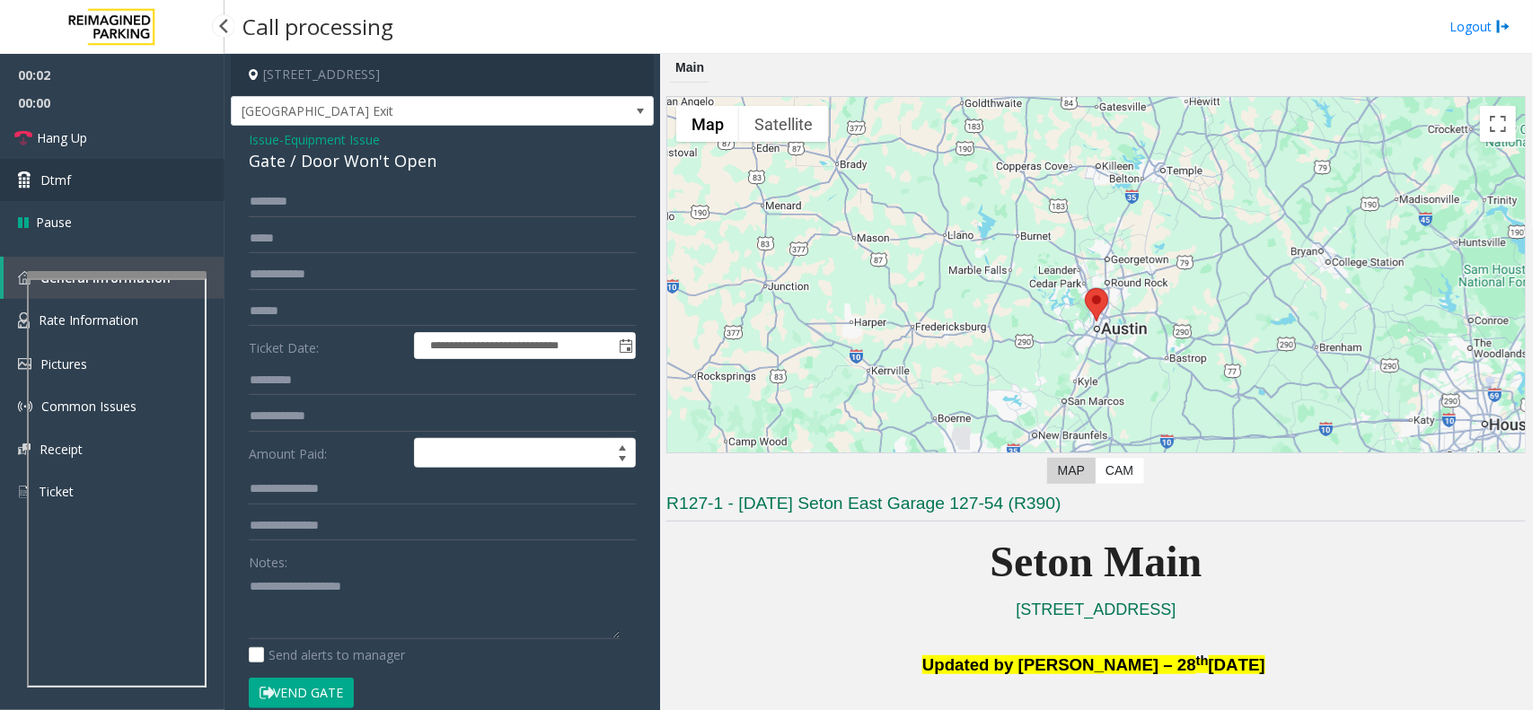
click at [91, 164] on link "Dtmf" at bounding box center [112, 180] width 224 height 42
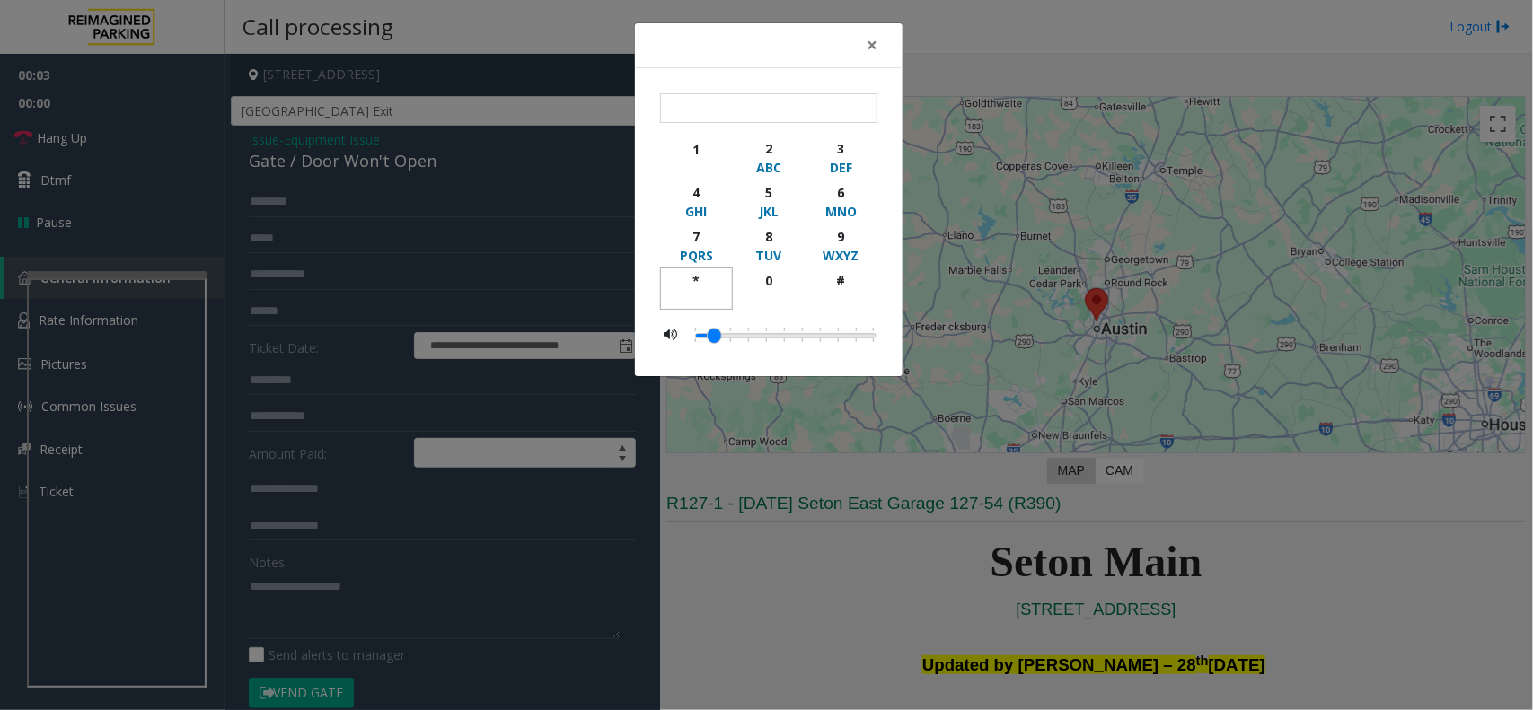
drag, startPoint x: 692, startPoint y: 270, endPoint x: 810, endPoint y: 266, distance: 117.7
click at [707, 270] on button "*" at bounding box center [696, 289] width 73 height 42
drag, startPoint x: 845, startPoint y: 234, endPoint x: 845, endPoint y: 252, distance: 18.0
click at [845, 247] on button "9 WXYZ" at bounding box center [840, 246] width 73 height 44
click at [844, 272] on div "#" at bounding box center [840, 280] width 49 height 19
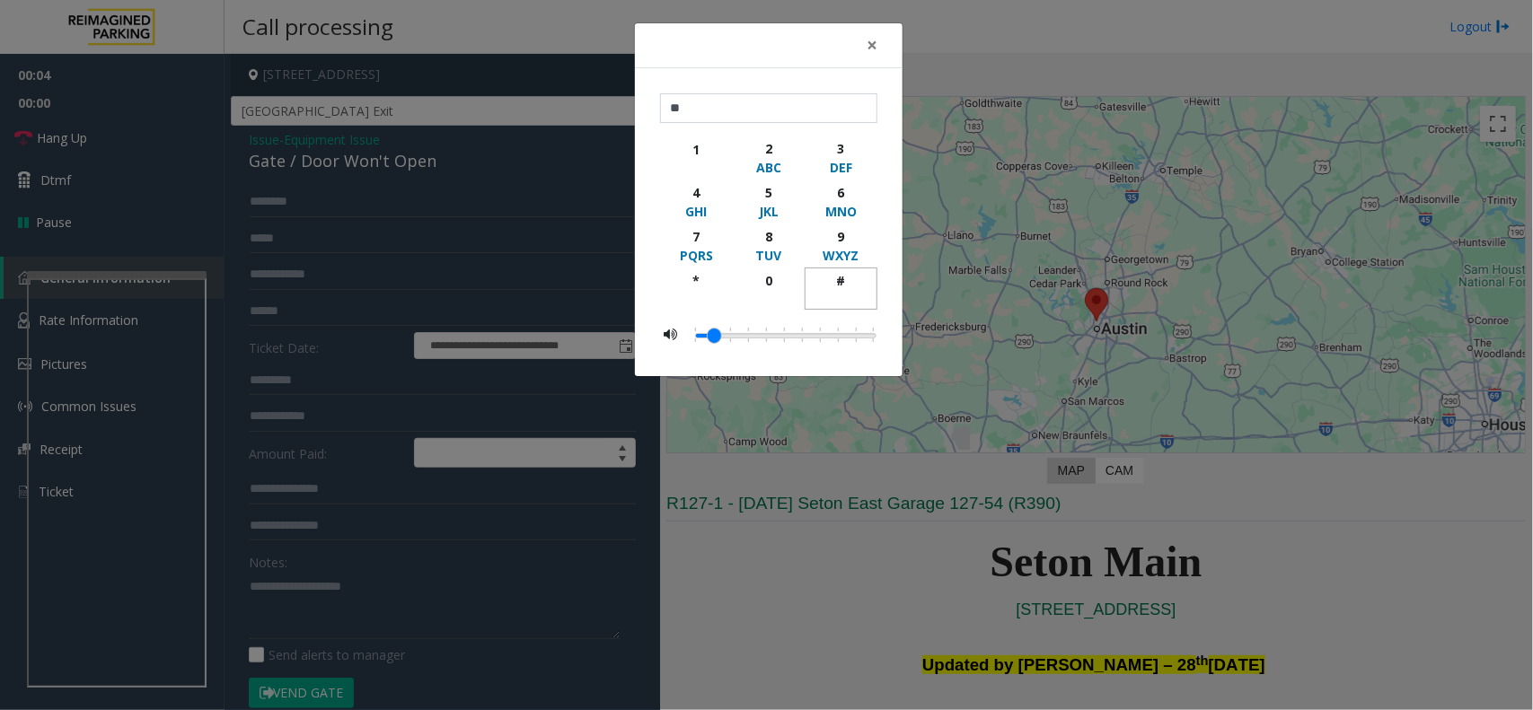
type input "***"
click at [873, 39] on span "×" at bounding box center [871, 44] width 11 height 25
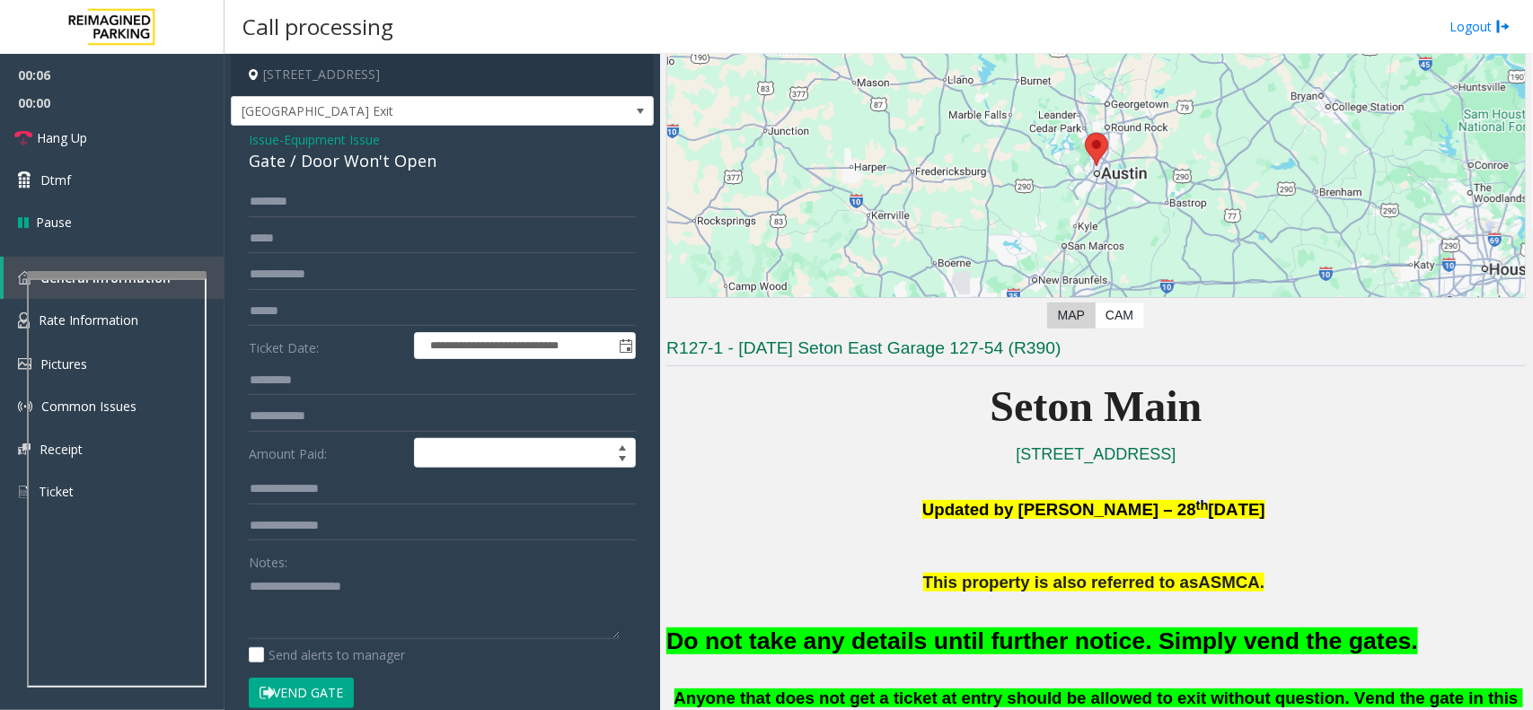
scroll to position [337, 0]
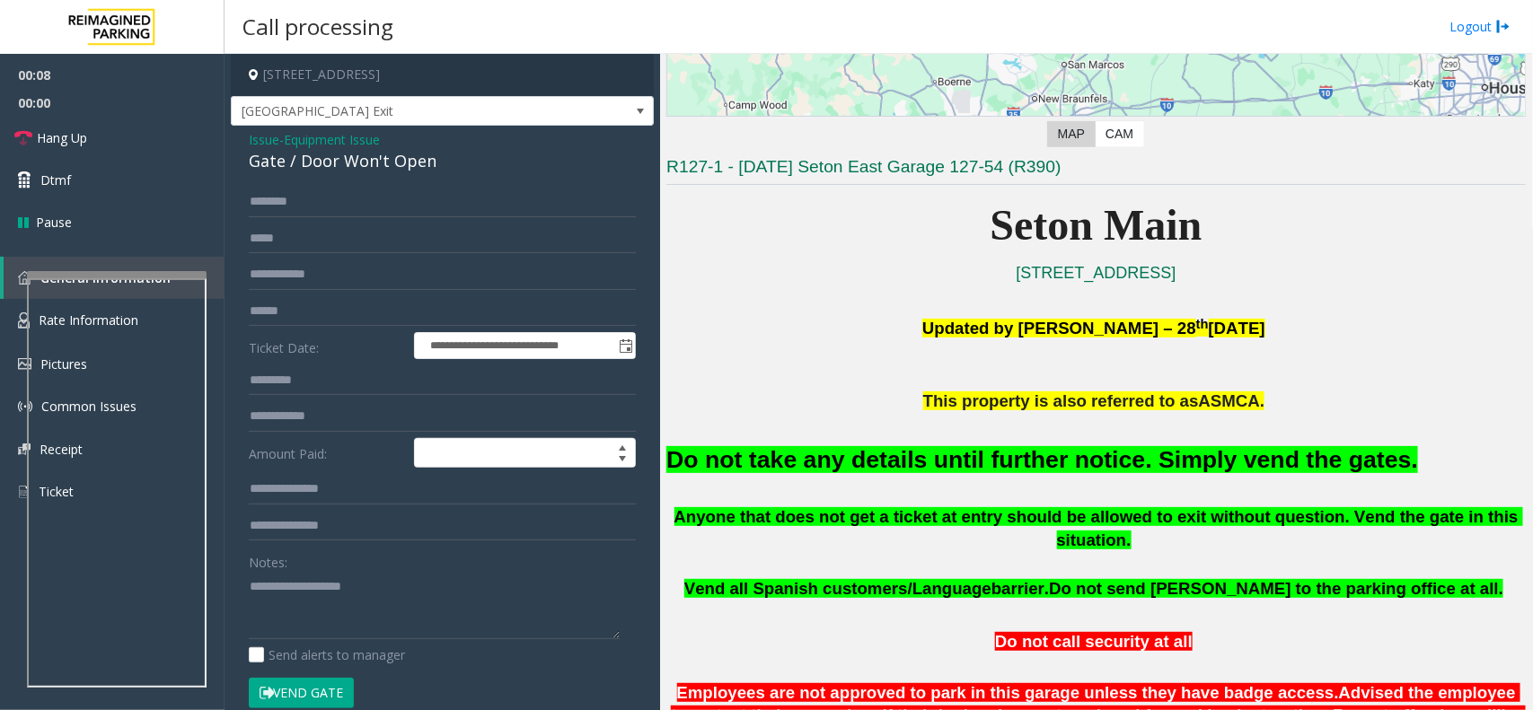
click at [315, 697] on button "Vend Gate" at bounding box center [301, 693] width 105 height 31
click at [949, 465] on font "Do not take any details until further notice. Simply vend the gates." at bounding box center [1041, 459] width 751 height 27
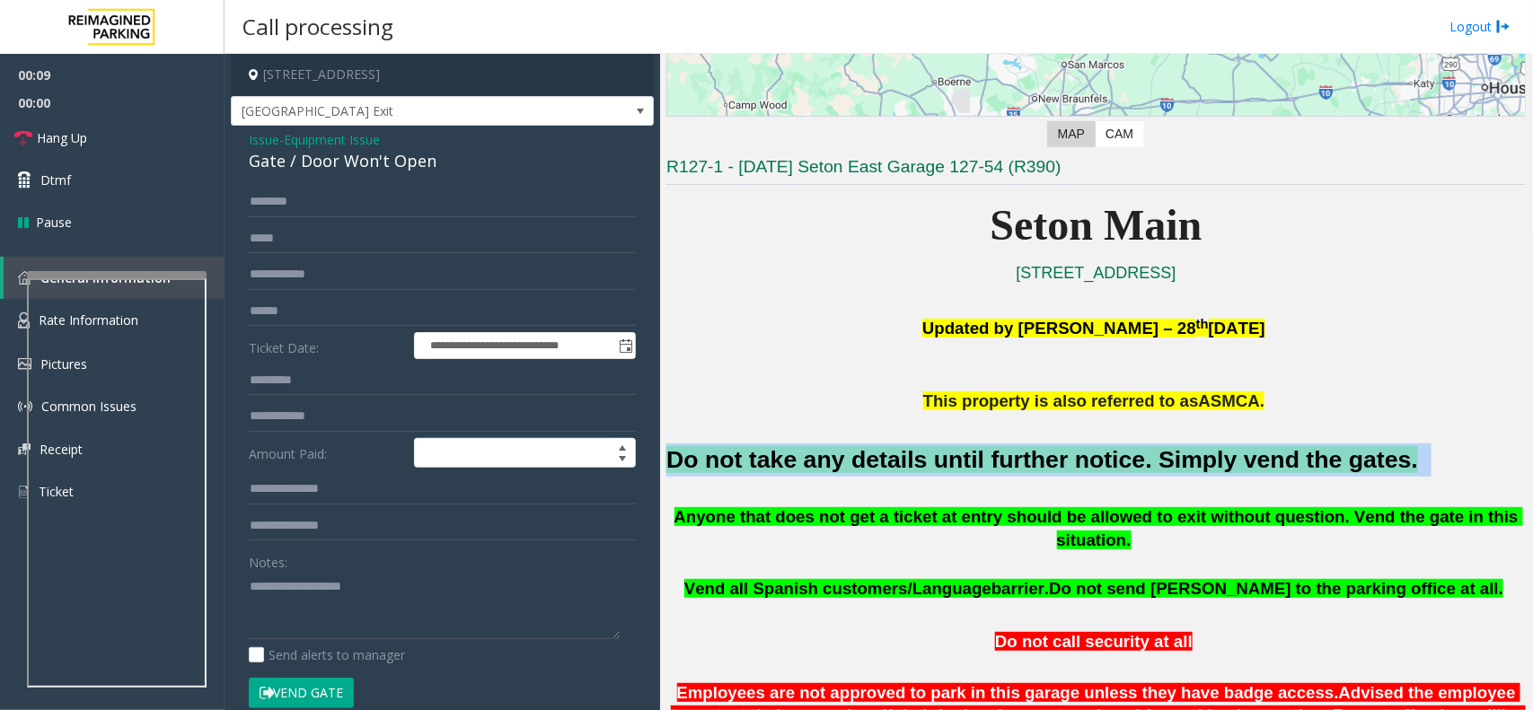
click at [949, 465] on font "Do not take any details until further notice. Simply vend the gates." at bounding box center [1041, 459] width 751 height 27
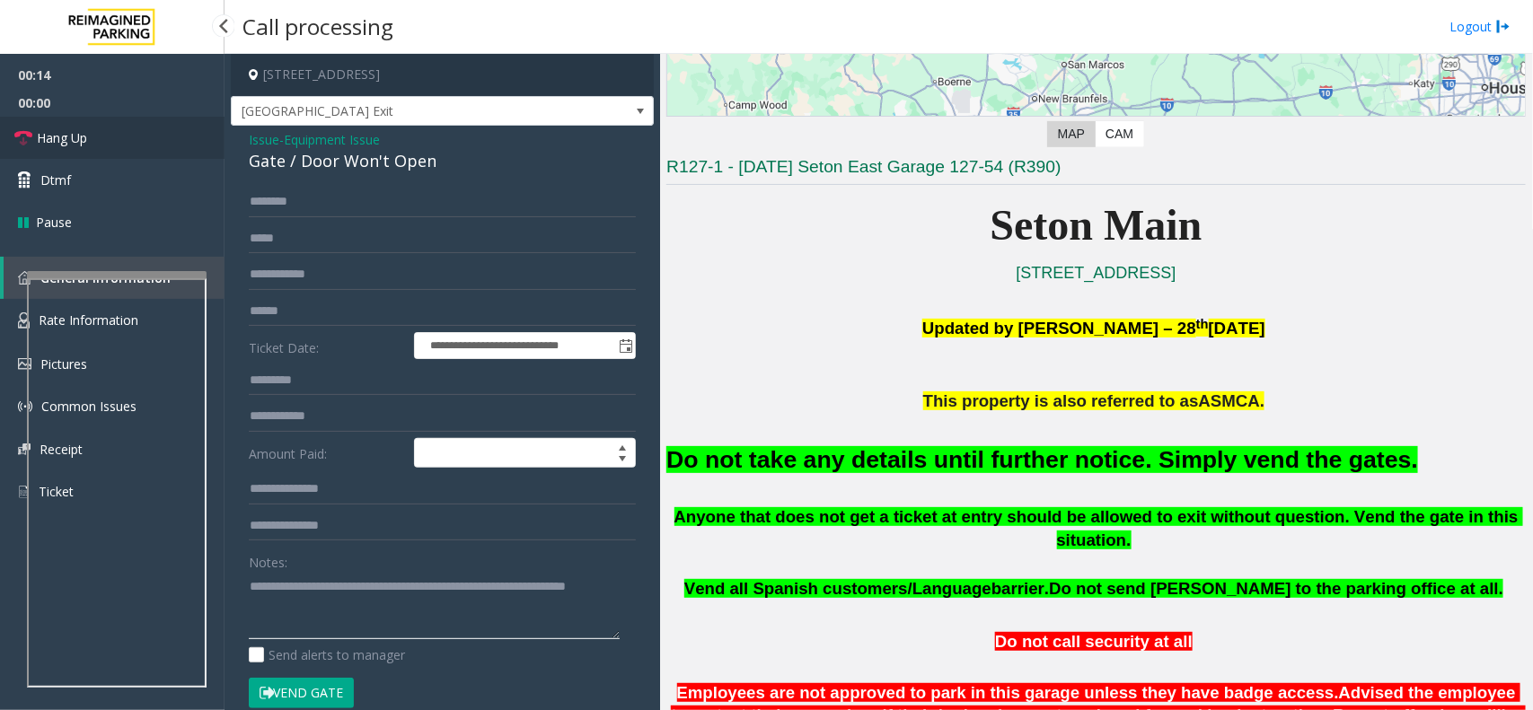
type textarea "**********"
click at [117, 136] on link "Hang Up" at bounding box center [112, 138] width 224 height 42
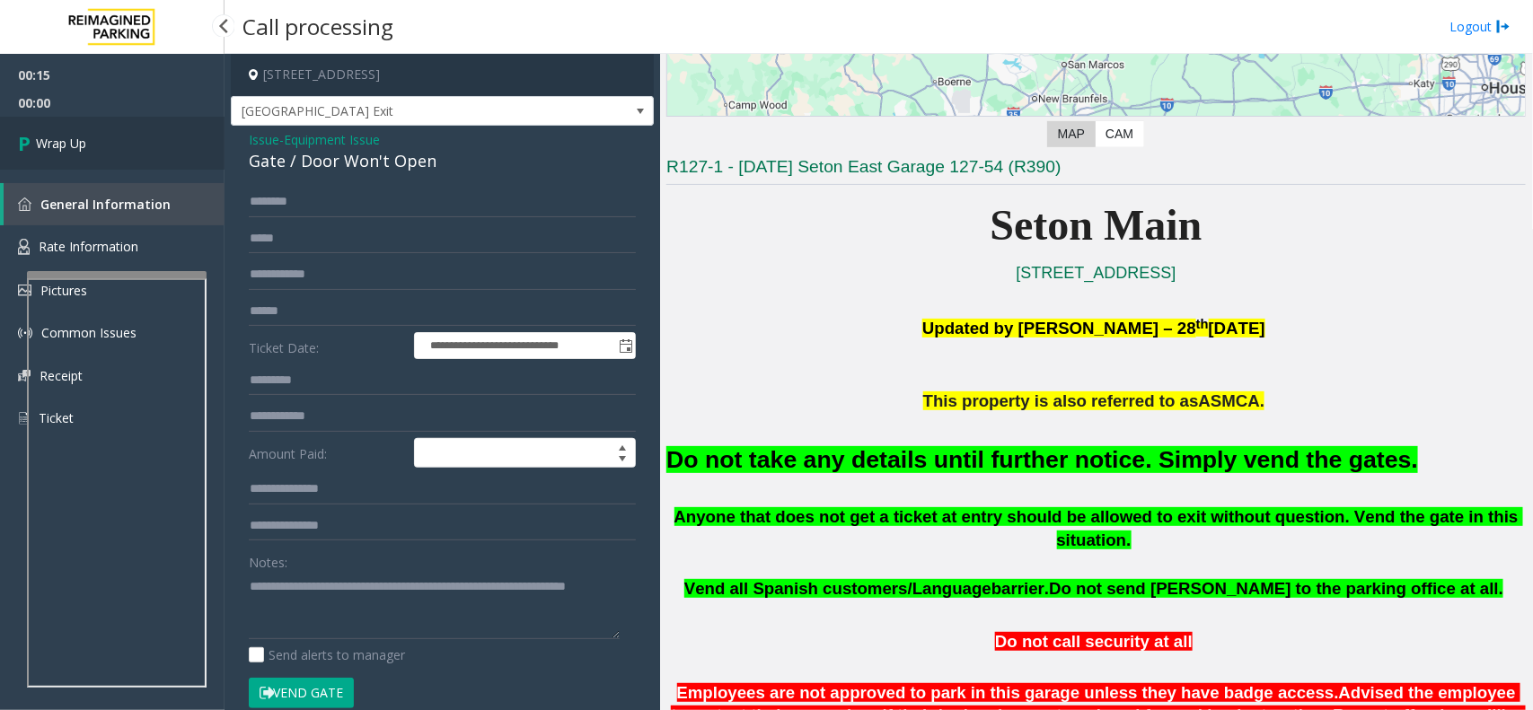
click at [117, 136] on link "Wrap Up" at bounding box center [112, 143] width 224 height 53
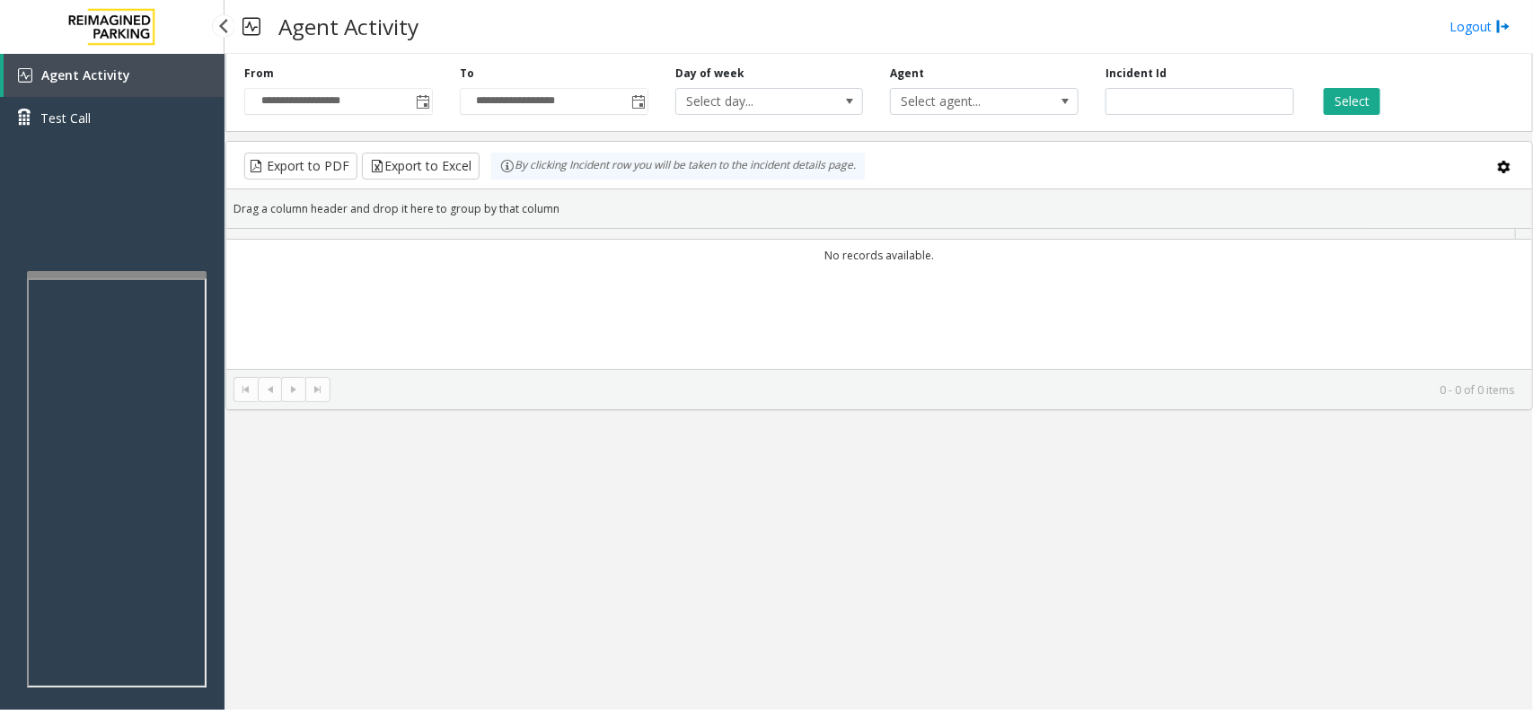
click at [117, 136] on link "Test Call" at bounding box center [112, 118] width 224 height 42
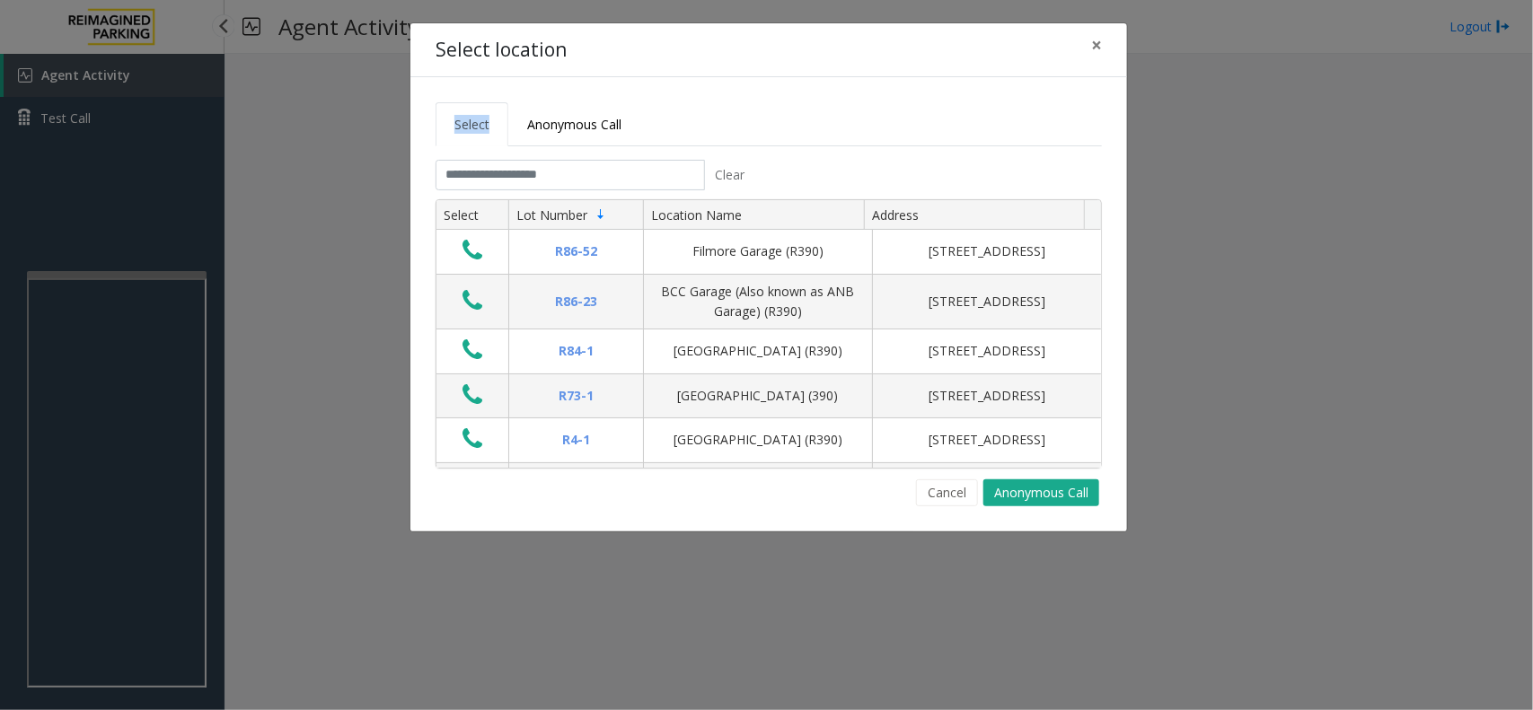
click at [117, 136] on div "Select location × Select Anonymous Call Clear Select Lot Number Location Name A…" at bounding box center [766, 355] width 1533 height 710
click at [1101, 46] on span "×" at bounding box center [1096, 44] width 11 height 25
